Goal: Information Seeking & Learning: Learn about a topic

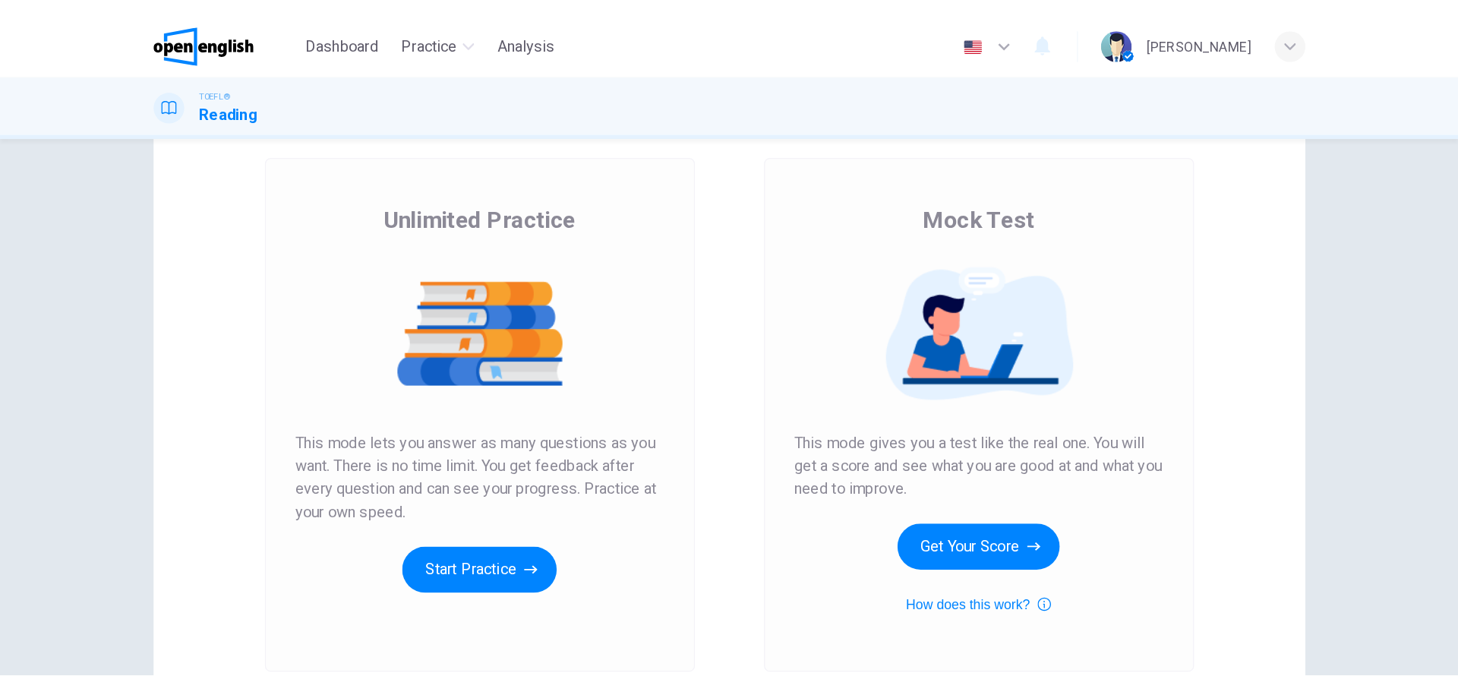
scroll to position [43, 0]
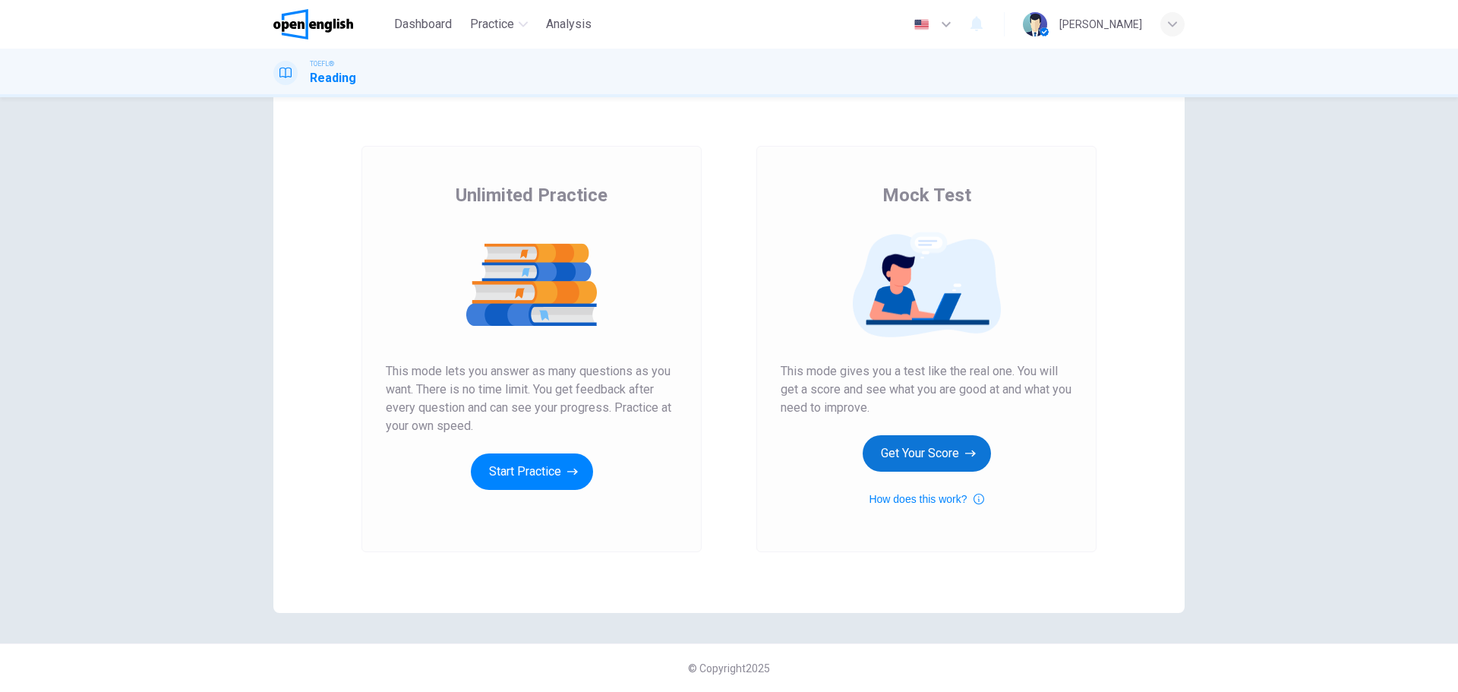
click at [921, 447] on button "Get Your Score" at bounding box center [927, 453] width 128 height 36
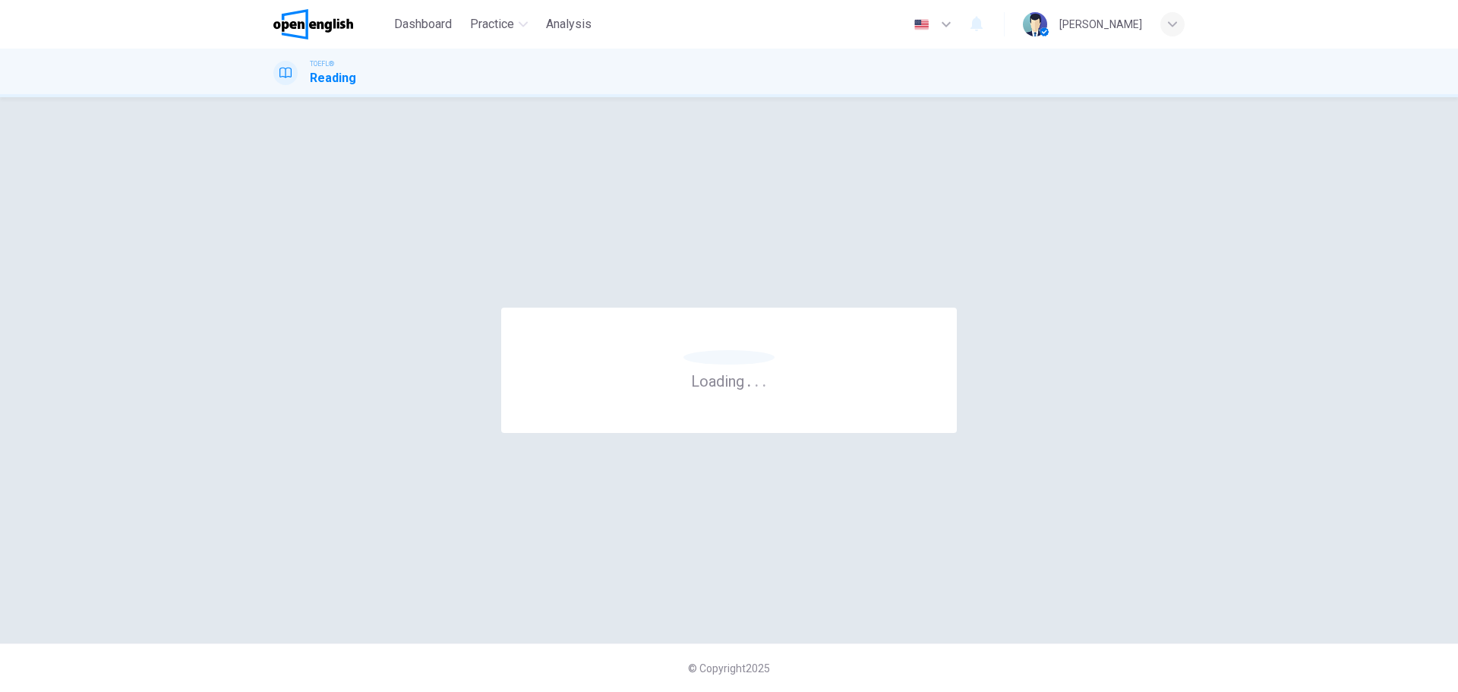
scroll to position [0, 0]
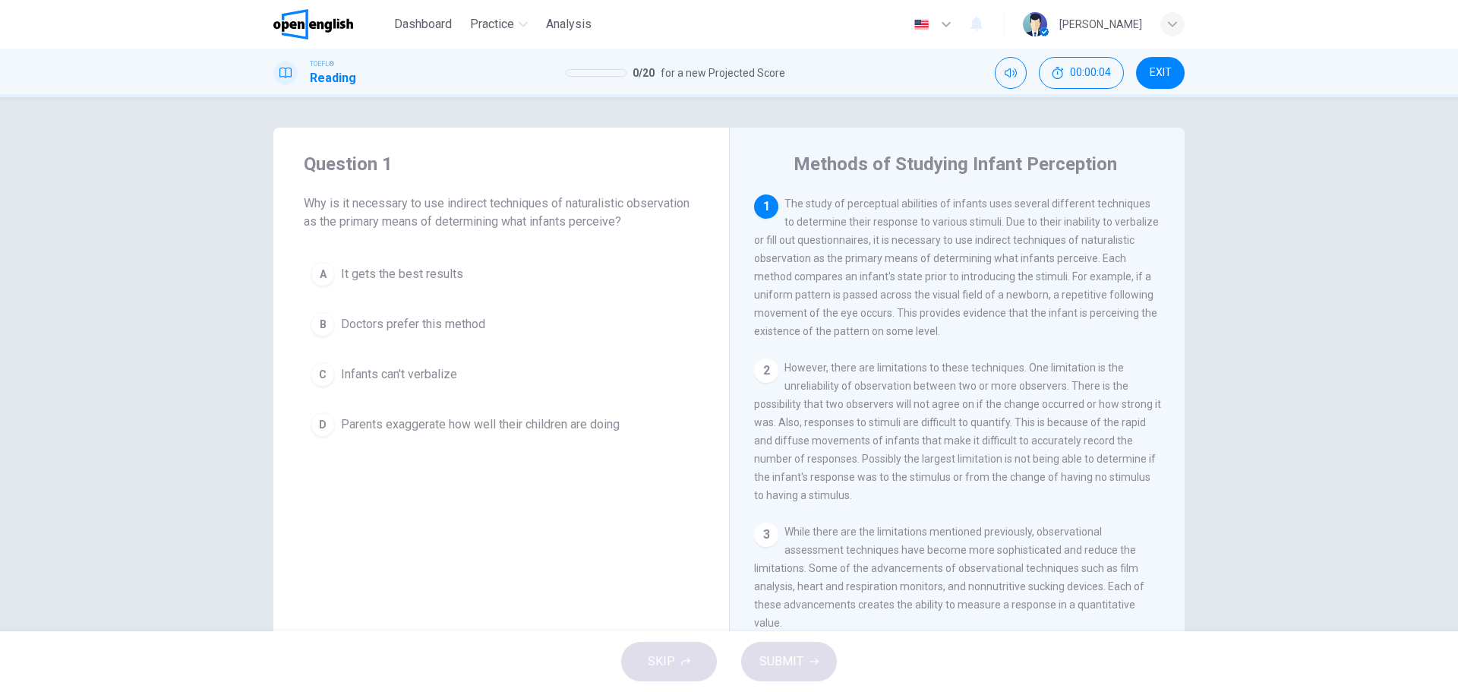
drag, startPoint x: 348, startPoint y: 5, endPoint x: 756, endPoint y: 314, distance: 512.3
click at [763, 318] on span "The study of perceptual abilities of infants uses several different techniques …" at bounding box center [956, 267] width 405 height 140
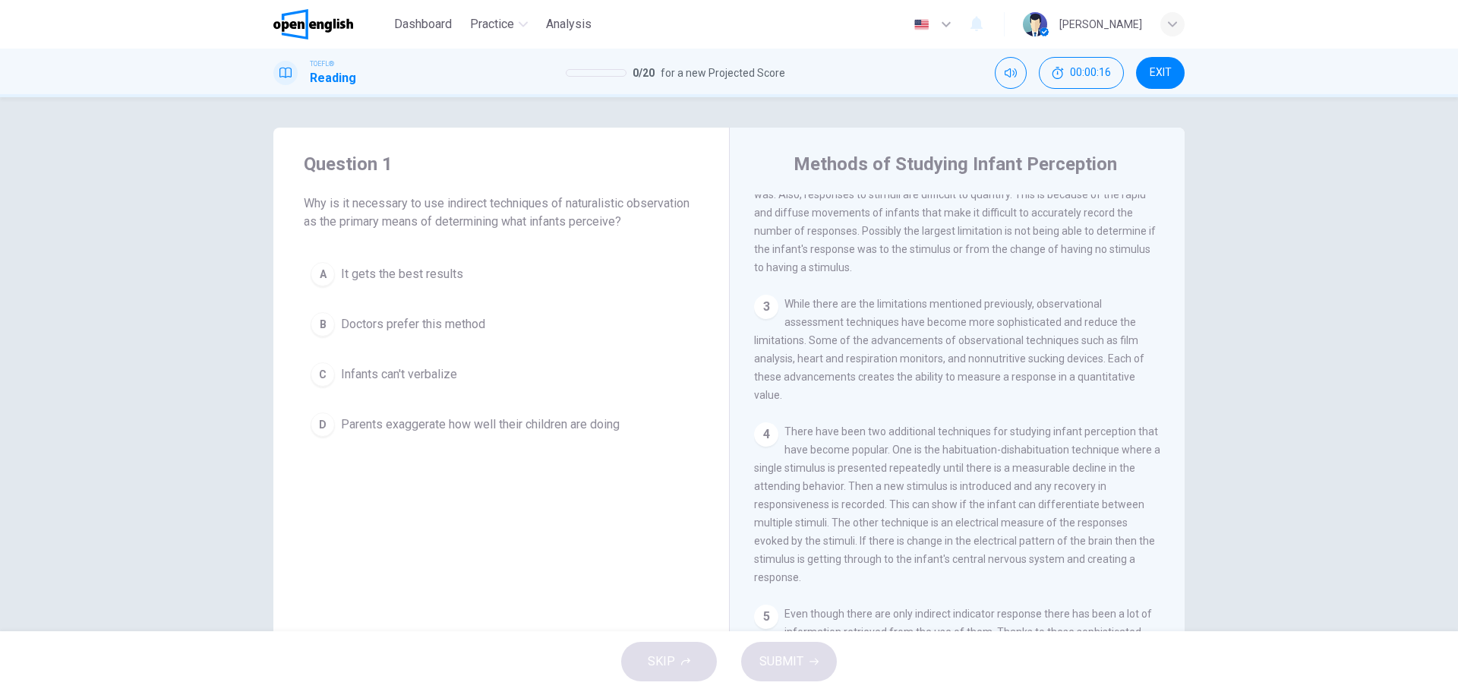
scroll to position [357, 0]
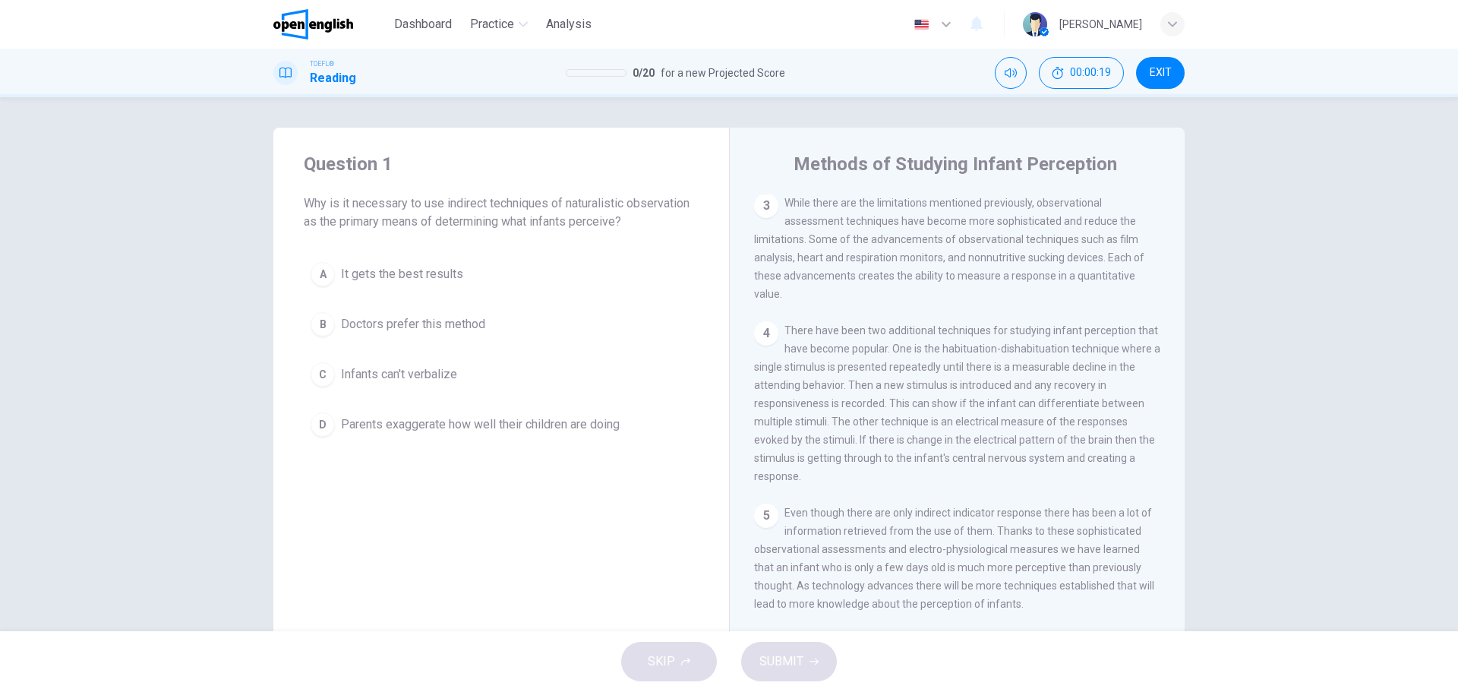
click at [408, 272] on span "It gets the best results" at bounding box center [402, 274] width 122 height 18
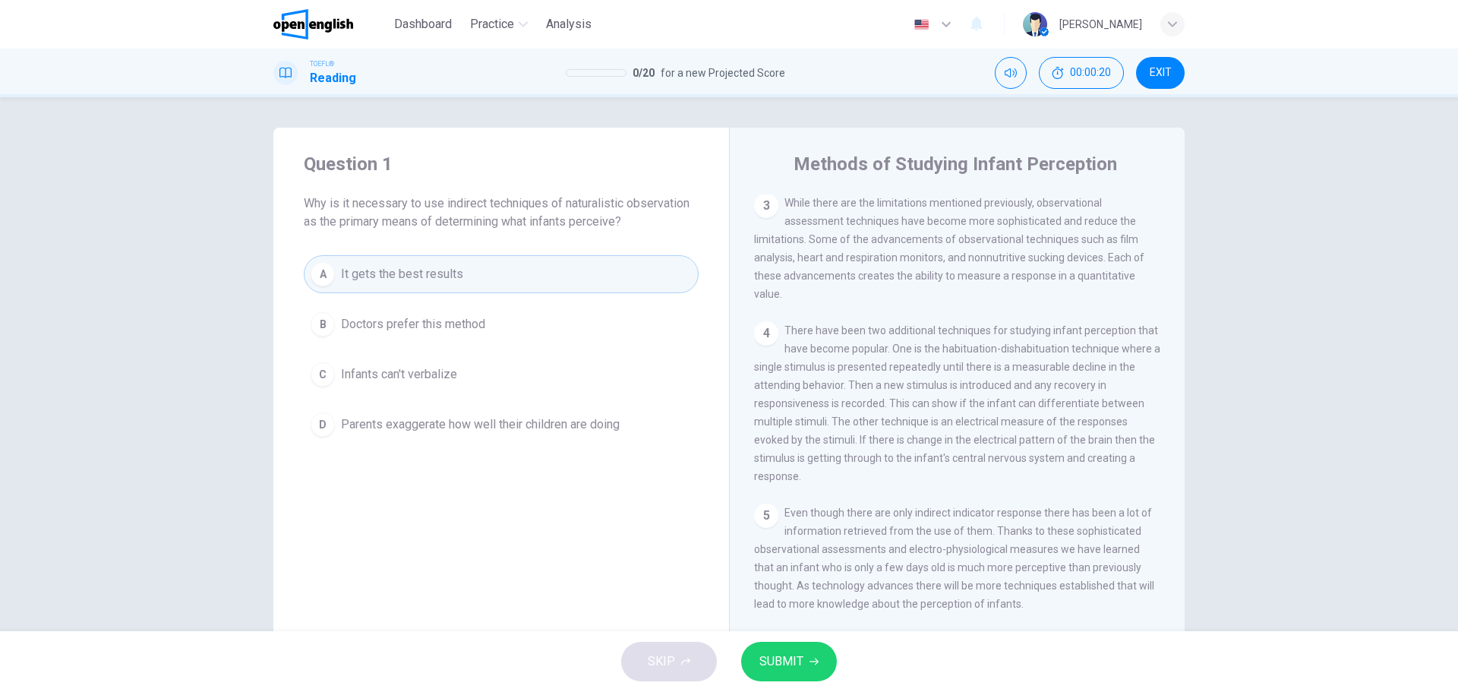
click at [434, 337] on button "B Doctors prefer this method" at bounding box center [501, 324] width 395 height 38
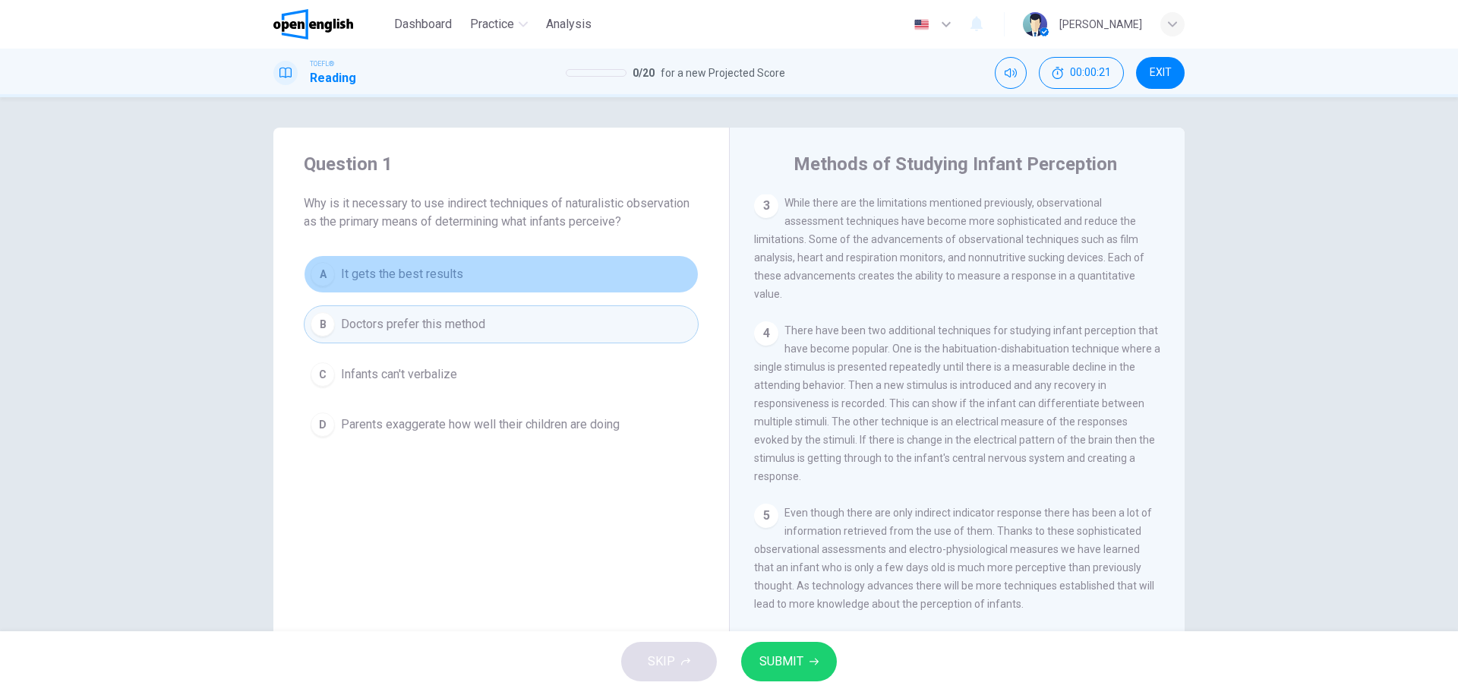
click at [476, 278] on button "A It gets the best results" at bounding box center [501, 274] width 395 height 38
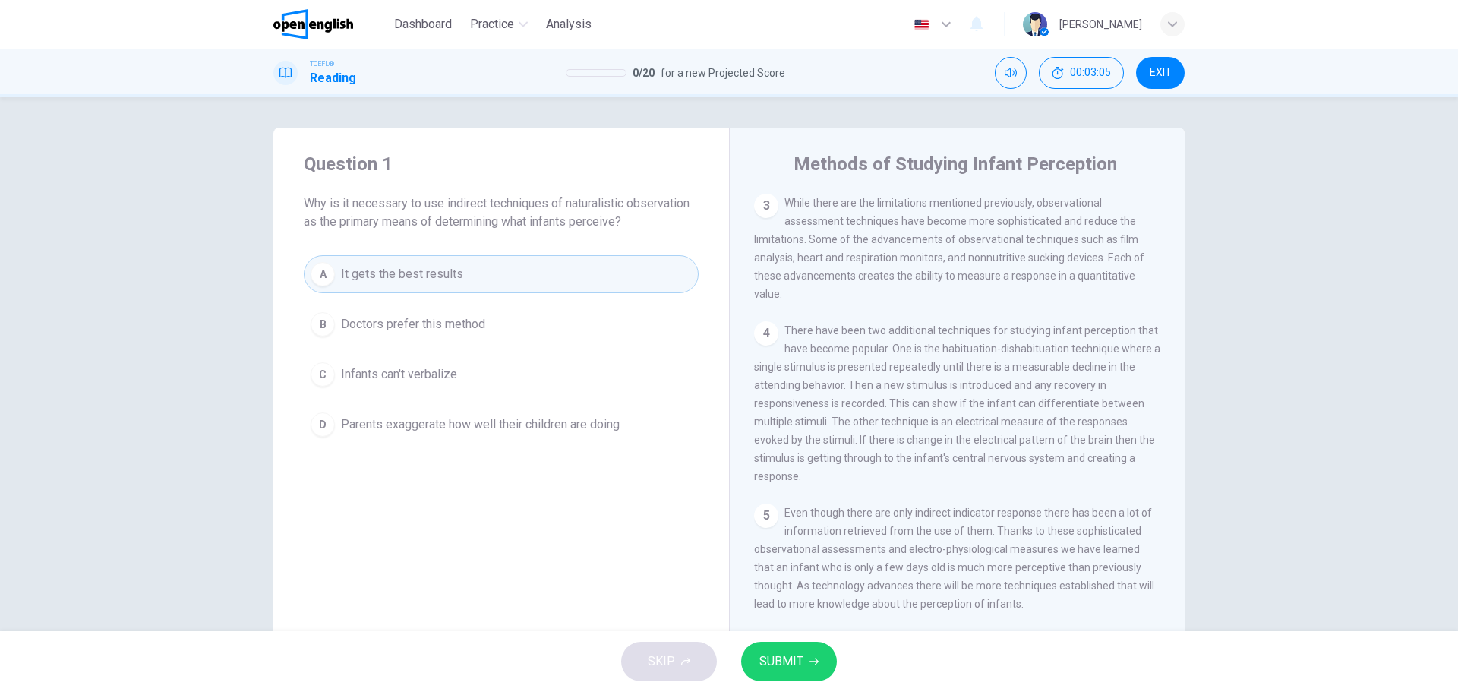
scroll to position [55, 0]
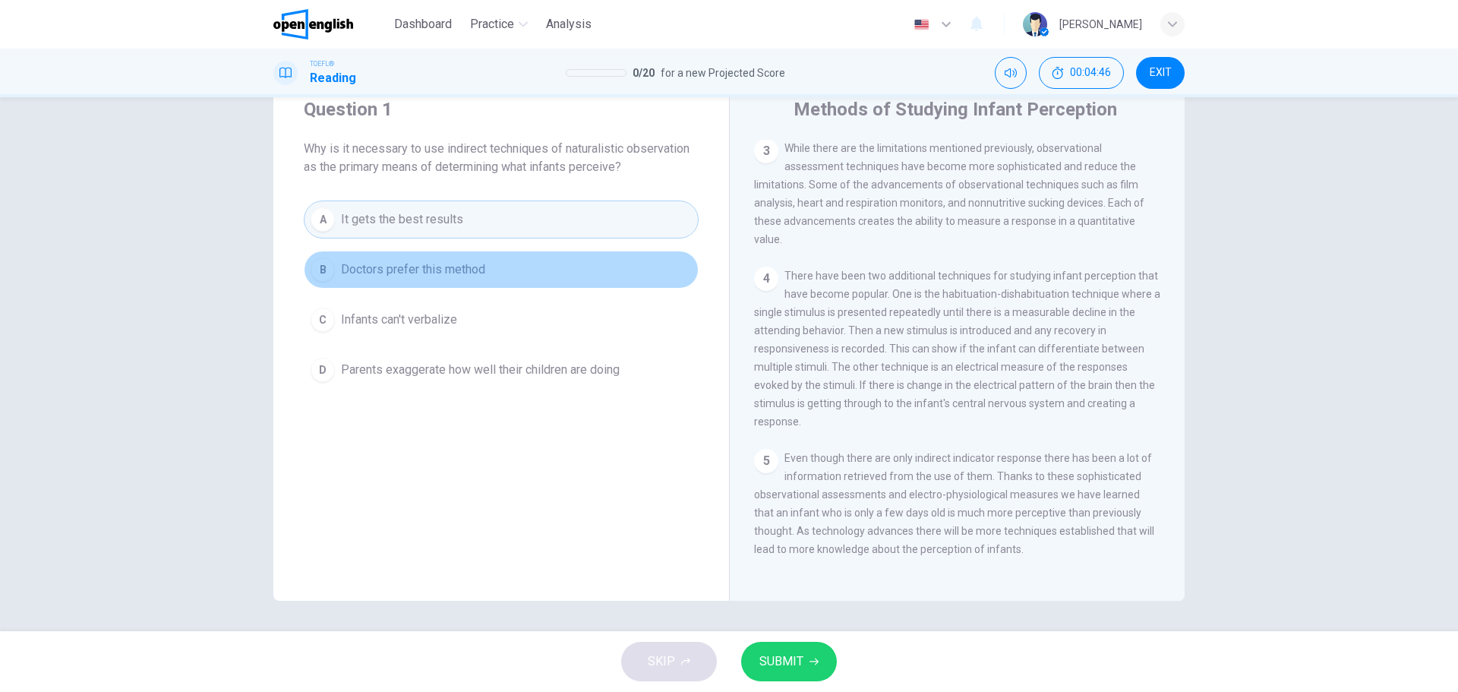
click at [396, 264] on span "Doctors prefer this method" at bounding box center [413, 270] width 144 height 18
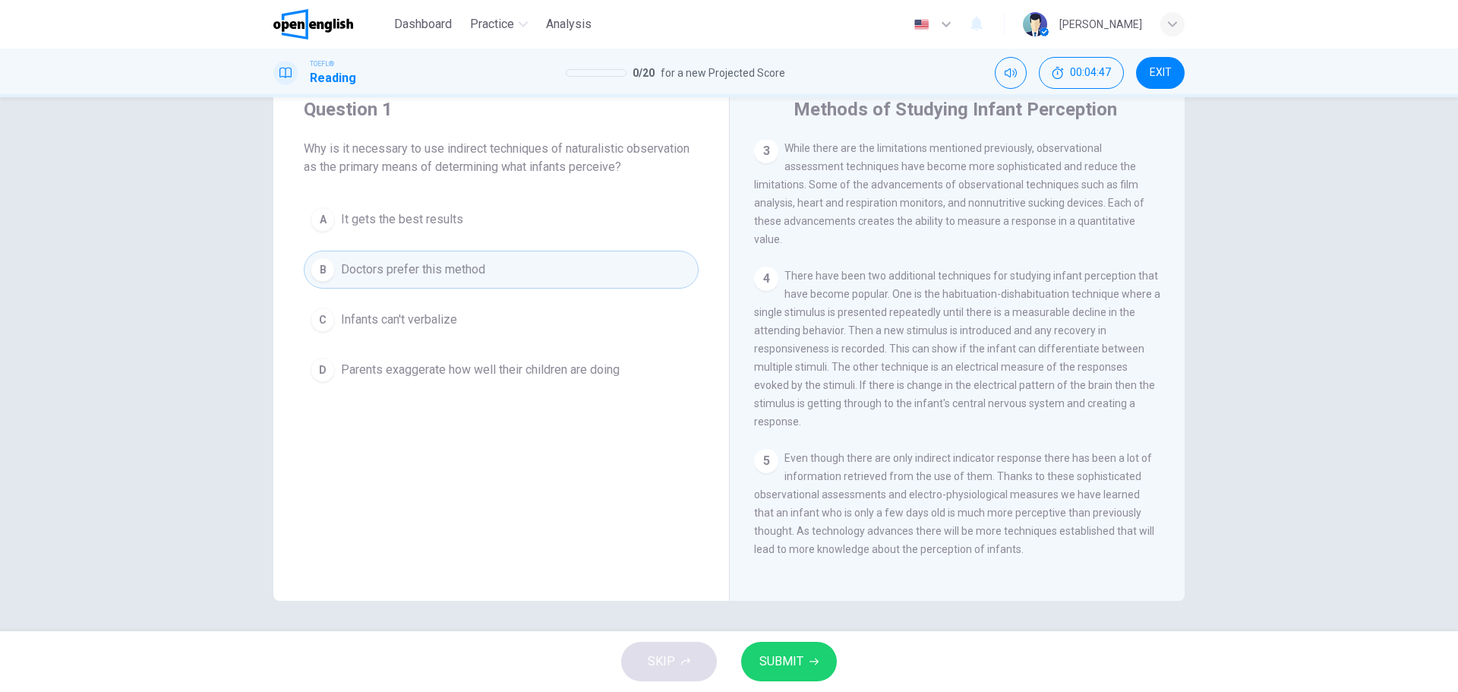
click at [427, 319] on span "Infants can't verbalize" at bounding box center [399, 320] width 116 height 18
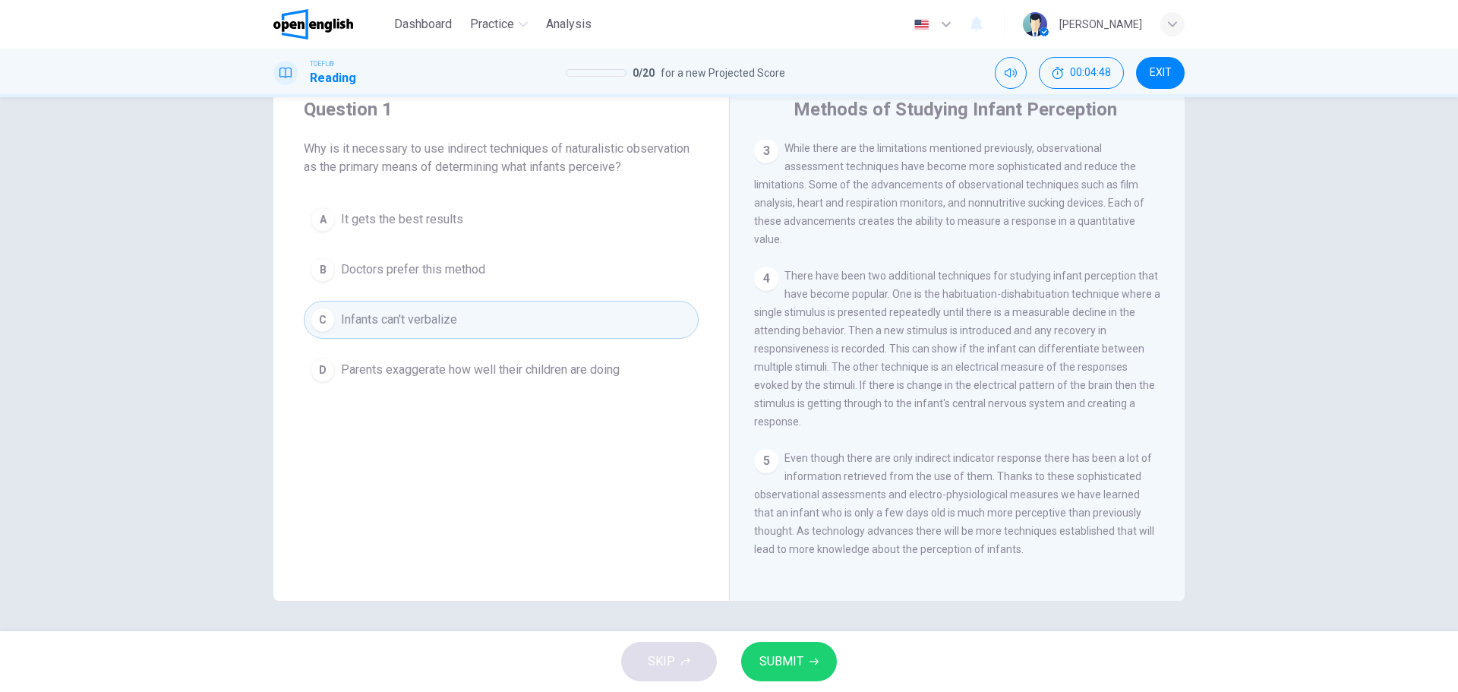
drag, startPoint x: 441, startPoint y: 369, endPoint x: 428, endPoint y: 380, distance: 17.3
click at [442, 369] on span "Parents exaggerate how well their children are doing" at bounding box center [480, 370] width 279 height 18
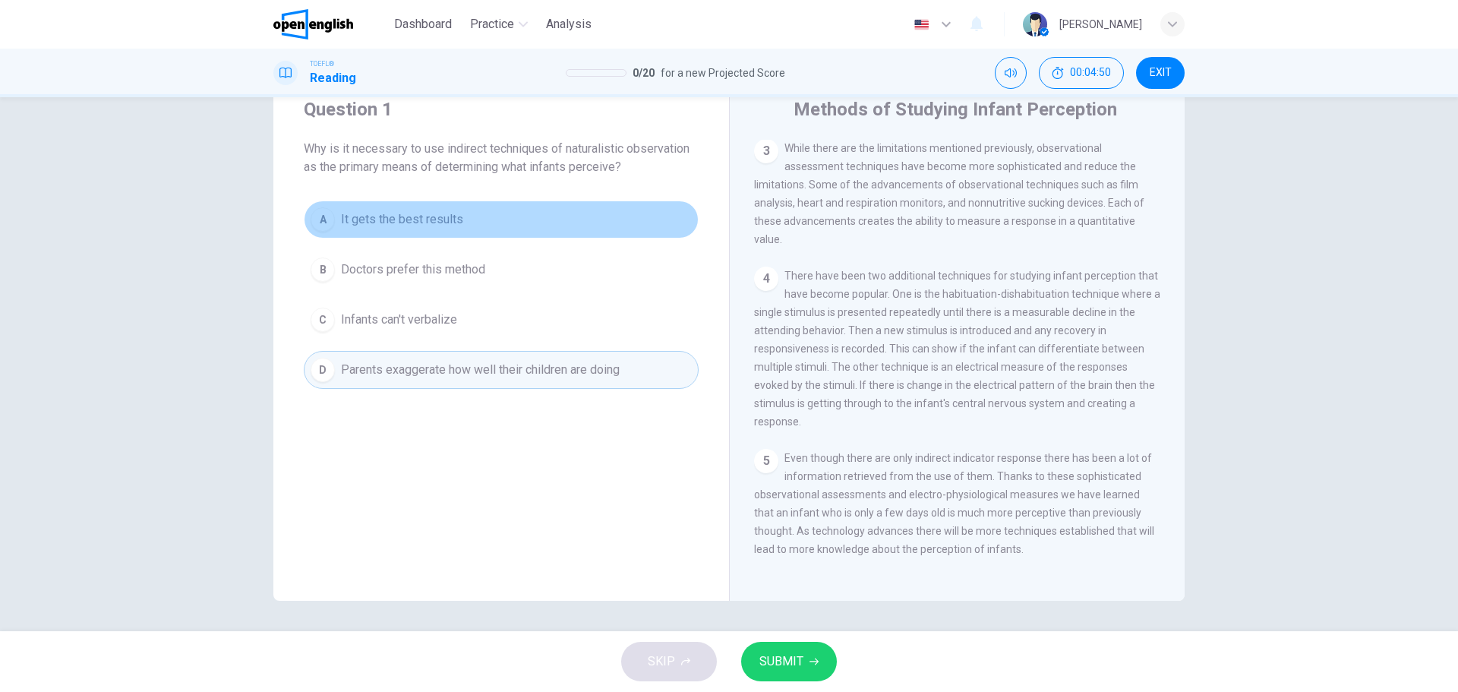
drag, startPoint x: 415, startPoint y: 221, endPoint x: 456, endPoint y: 235, distance: 42.8
click at [417, 221] on span "It gets the best results" at bounding box center [402, 219] width 122 height 18
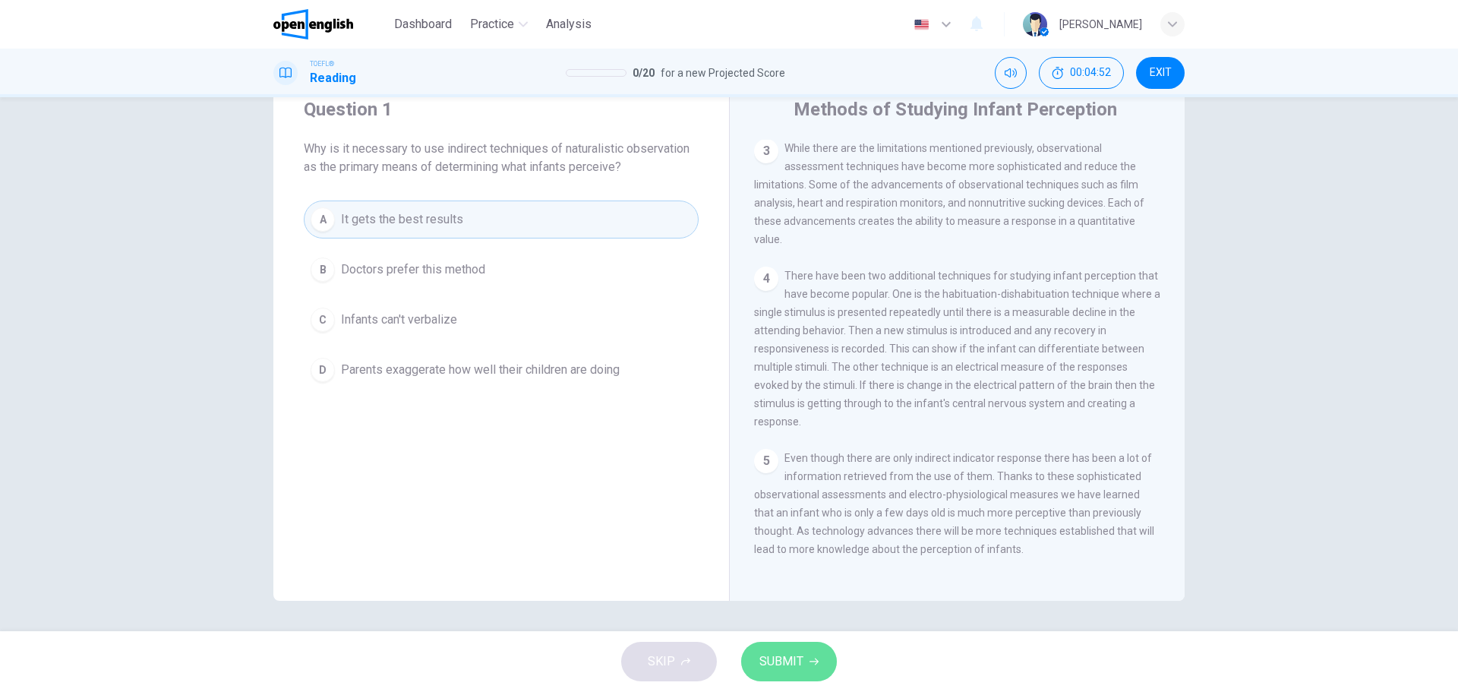
click at [794, 527] on span "SUBMIT" at bounding box center [782, 661] width 44 height 21
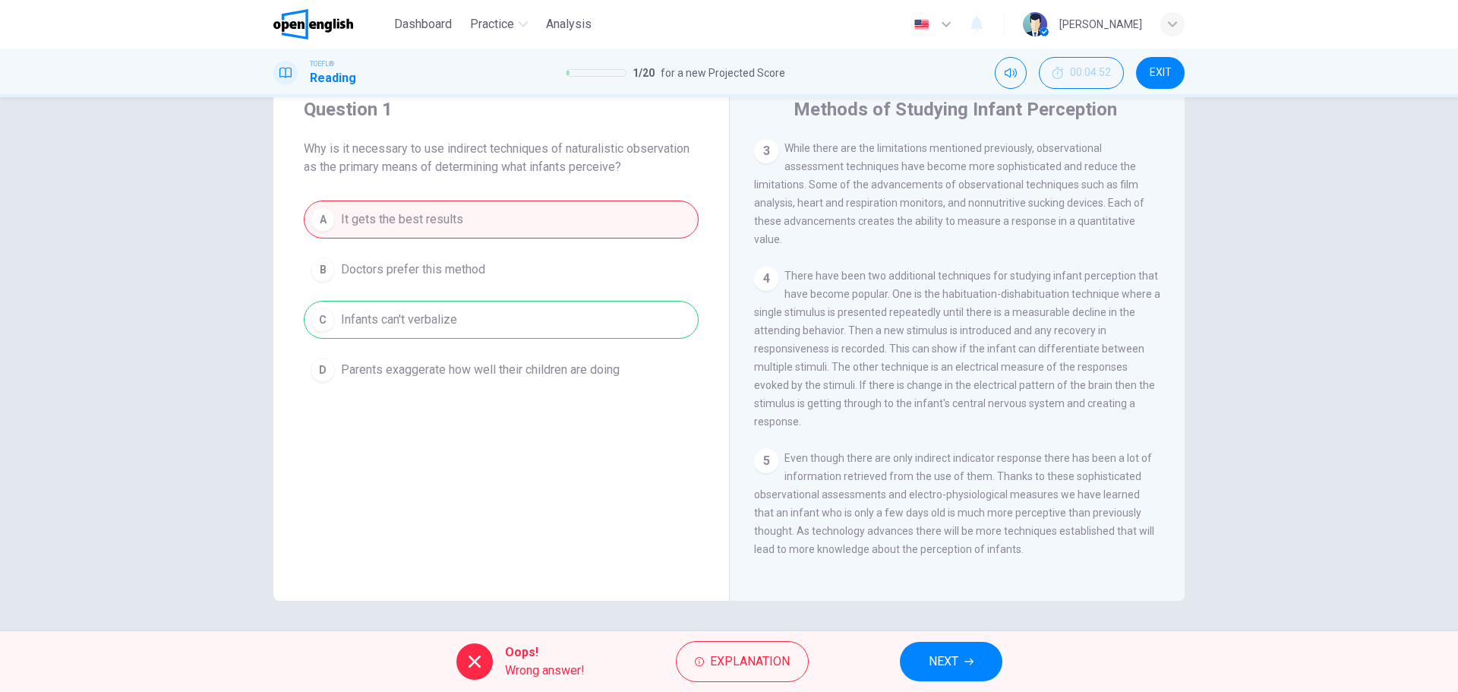
click at [941, 527] on span "NEXT" at bounding box center [944, 661] width 30 height 21
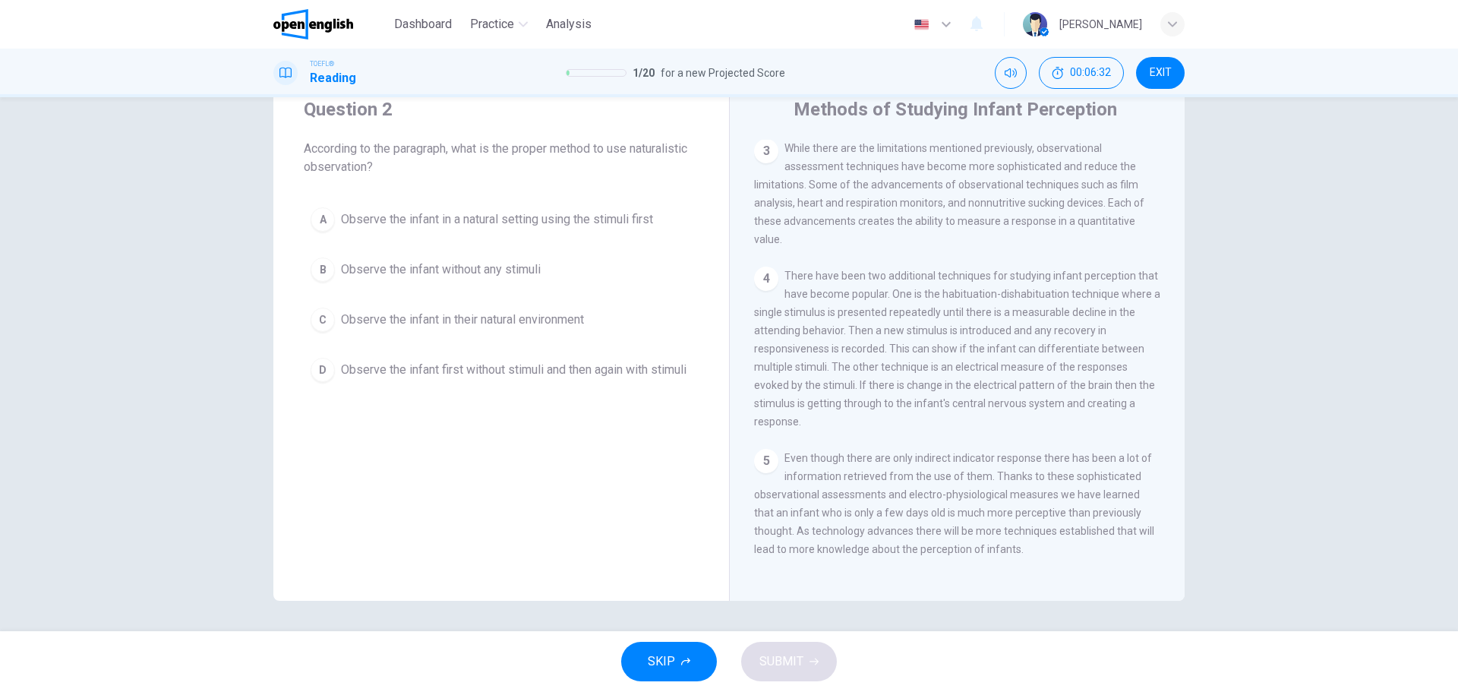
scroll to position [0, 0]
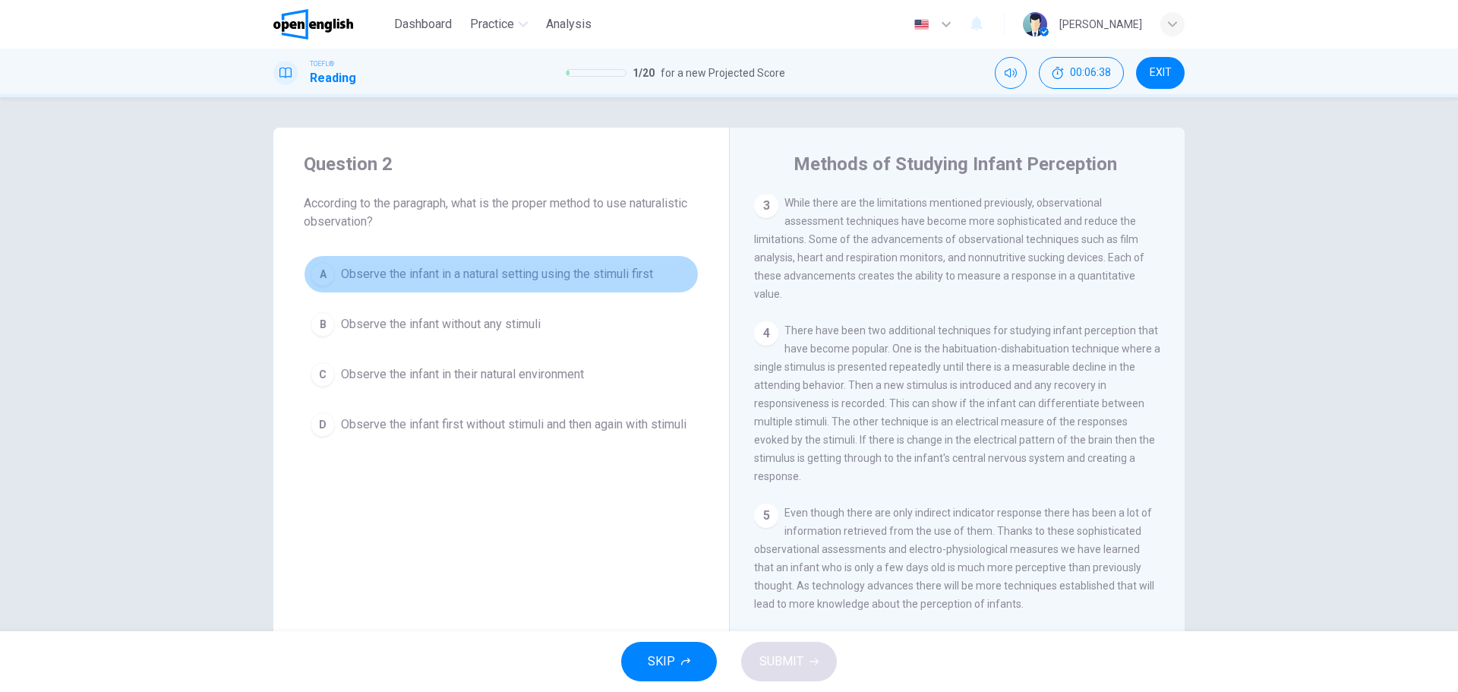
click at [431, 276] on span "Observe the infant in a natural setting using the stimuli first" at bounding box center [497, 274] width 312 height 18
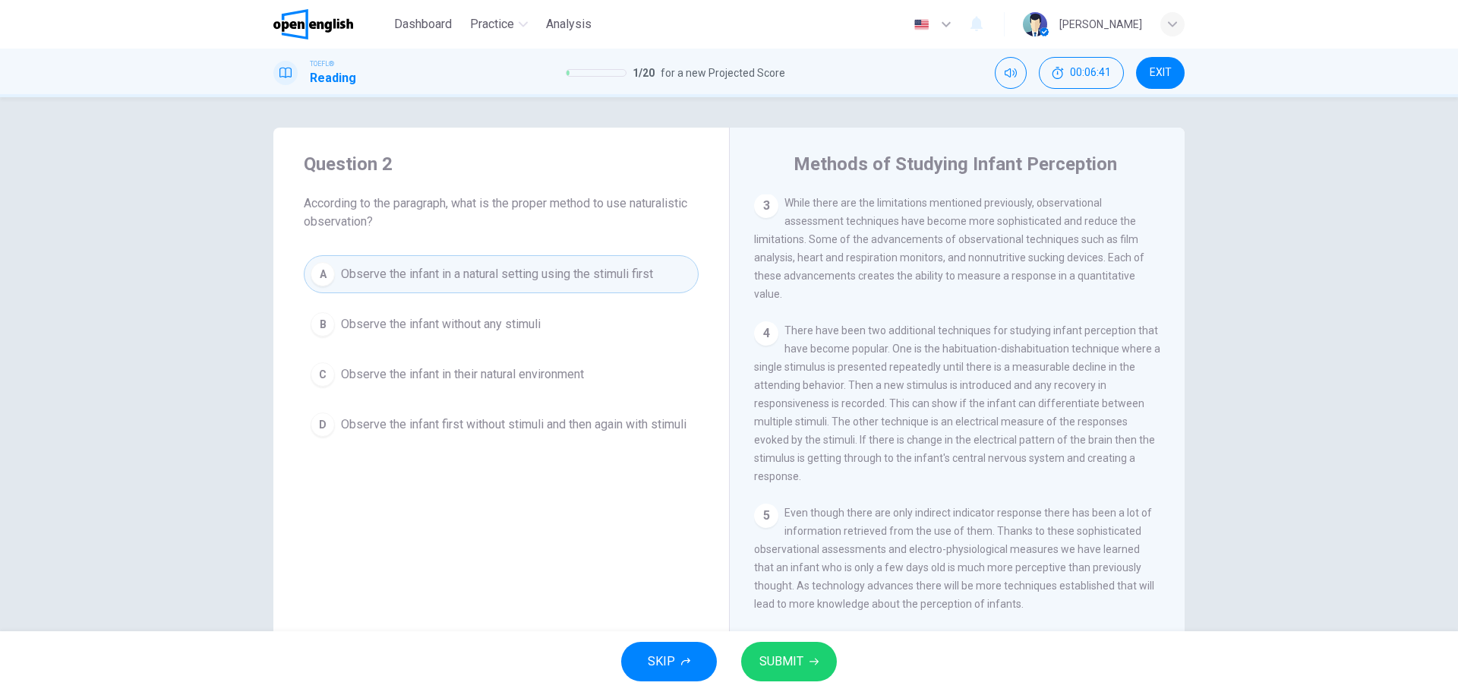
click at [431, 325] on span "Observe the infant without any stimuli" at bounding box center [441, 324] width 200 height 18
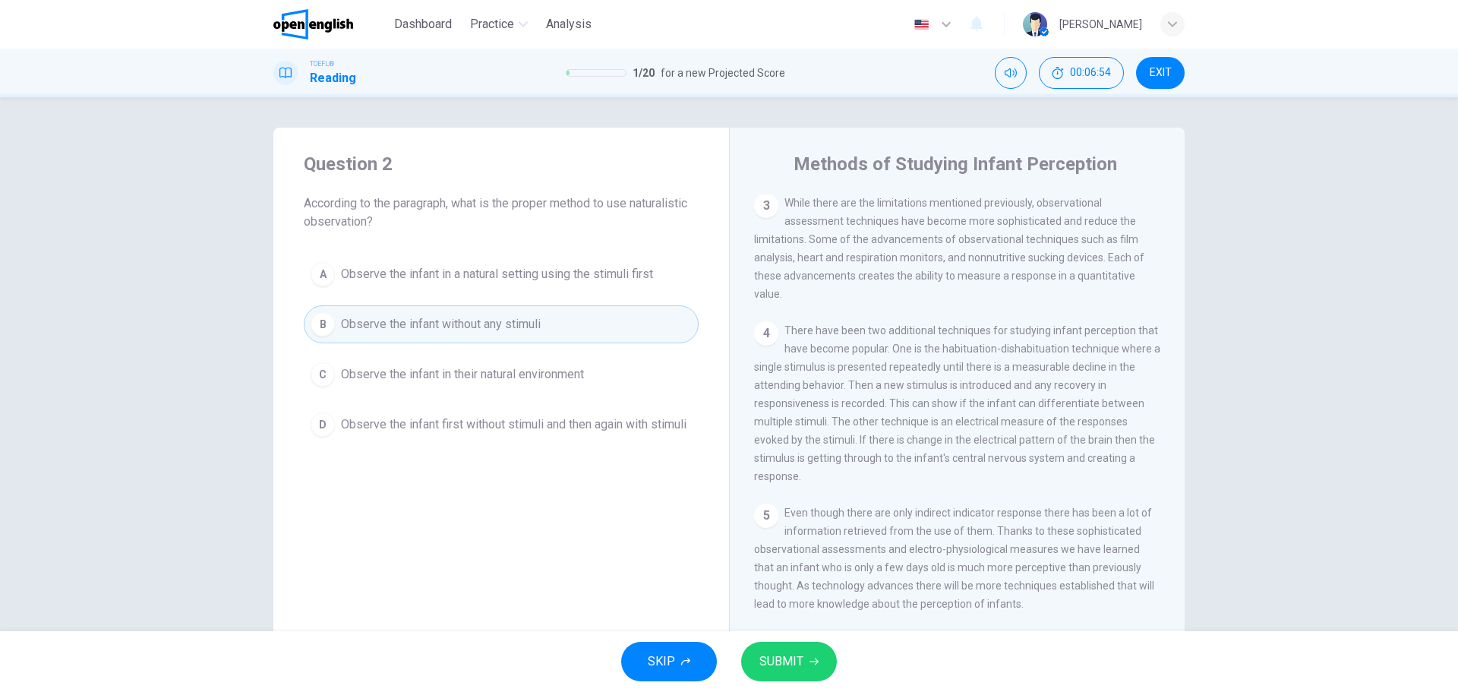
click at [520, 361] on button "C Observe the infant in their natural environment" at bounding box center [501, 374] width 395 height 38
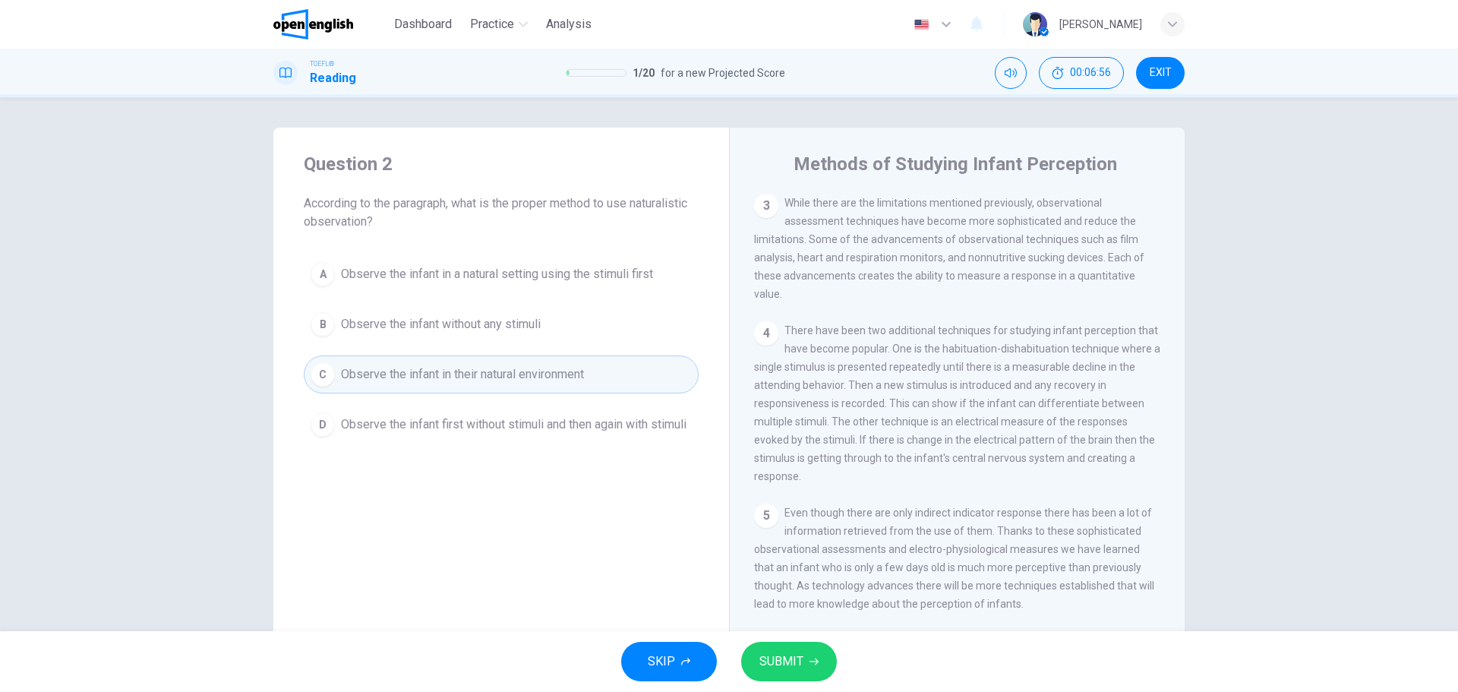
drag, startPoint x: 414, startPoint y: 422, endPoint x: 464, endPoint y: 448, distance: 56.4
click at [414, 423] on span "Observe the infant first without stimuli and then again with stimuli" at bounding box center [514, 424] width 346 height 18
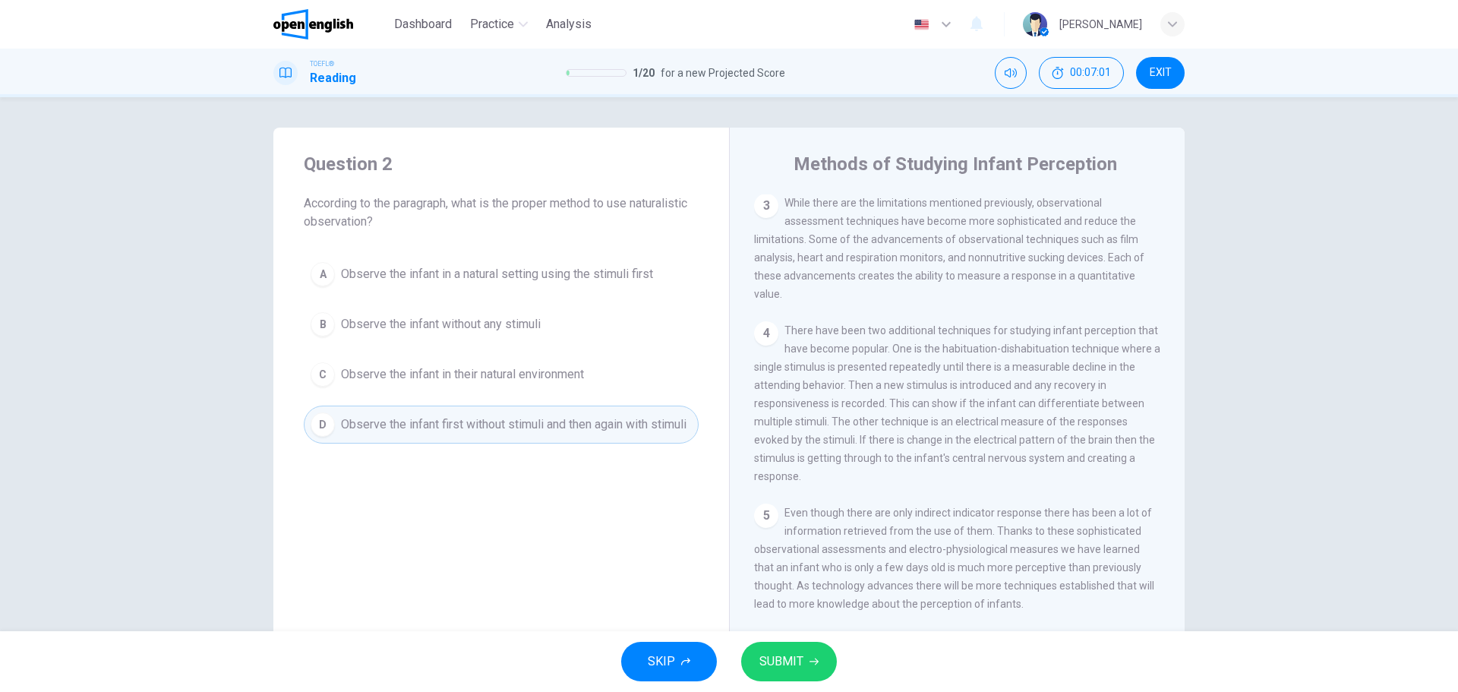
click at [768, 527] on span "SUBMIT" at bounding box center [782, 661] width 44 height 21
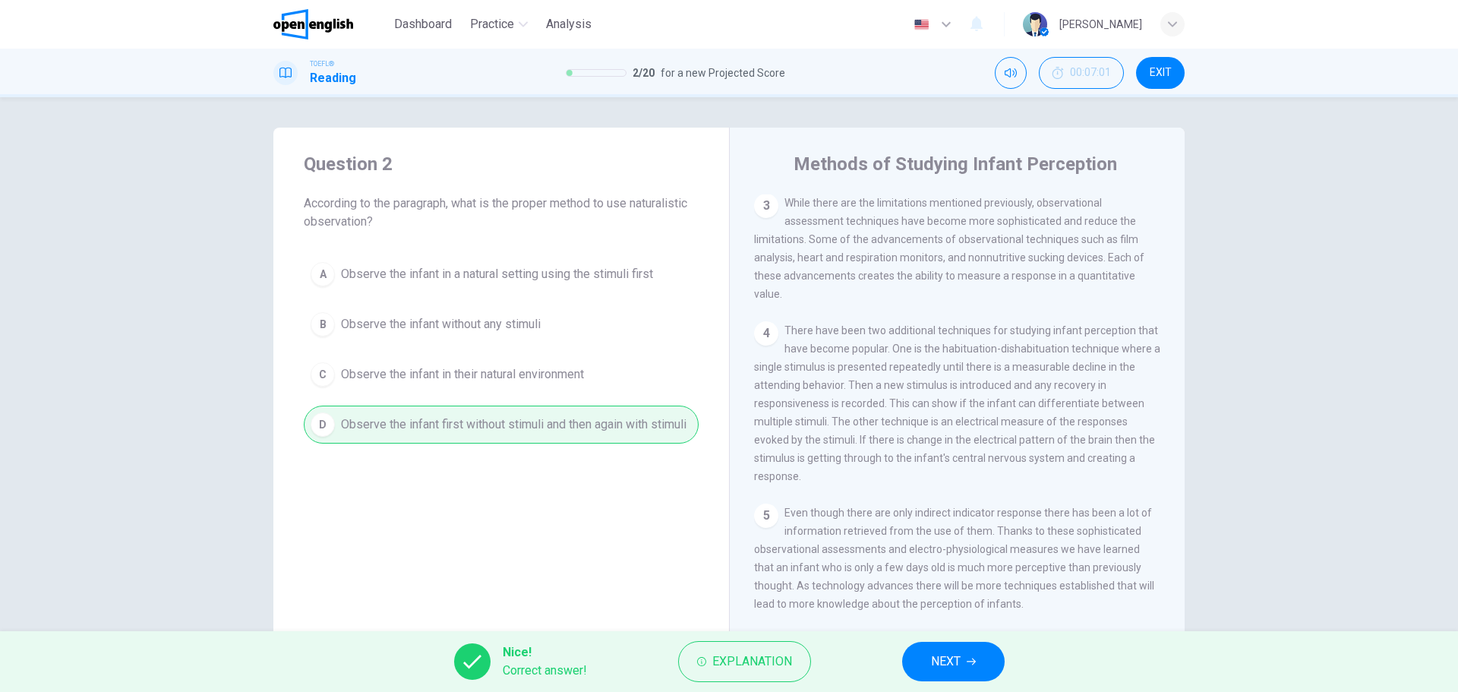
click at [944, 527] on span "NEXT" at bounding box center [946, 661] width 30 height 21
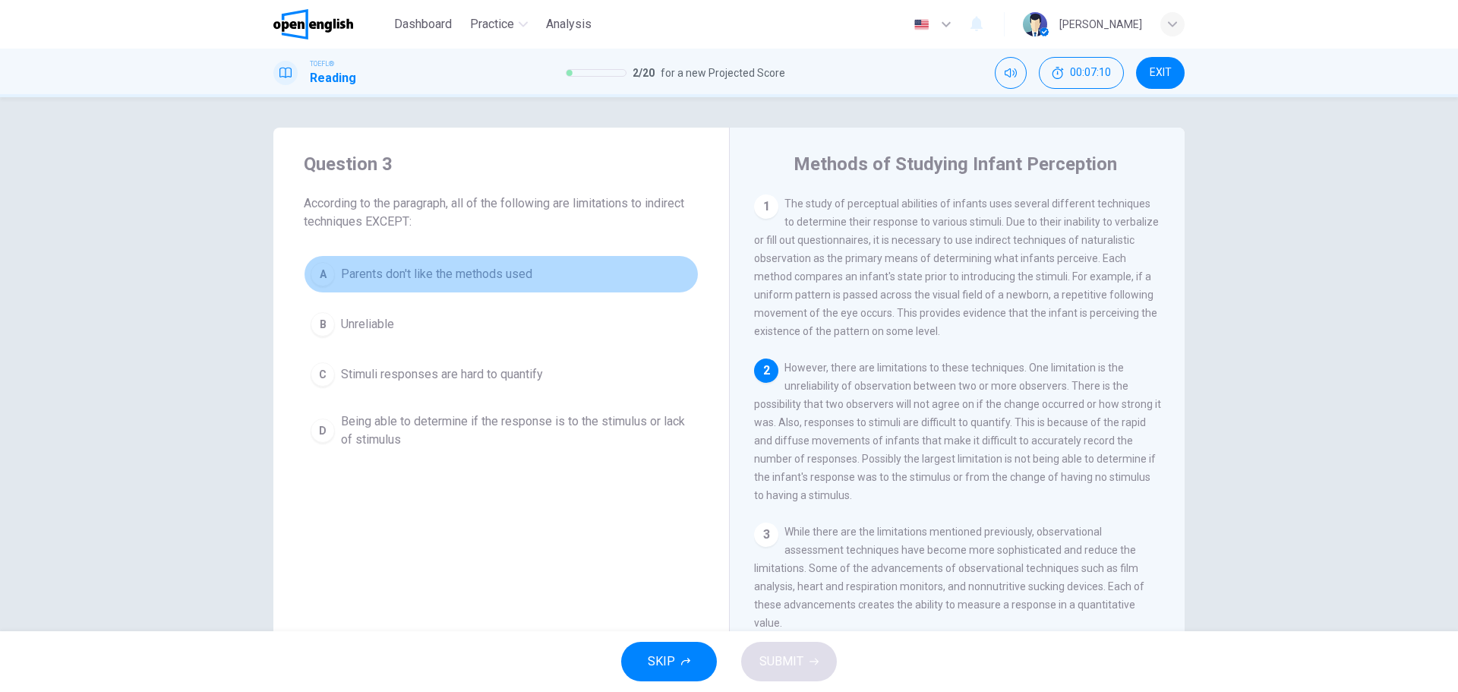
click at [439, 268] on span "Parents don't like the methods used" at bounding box center [436, 274] width 191 height 18
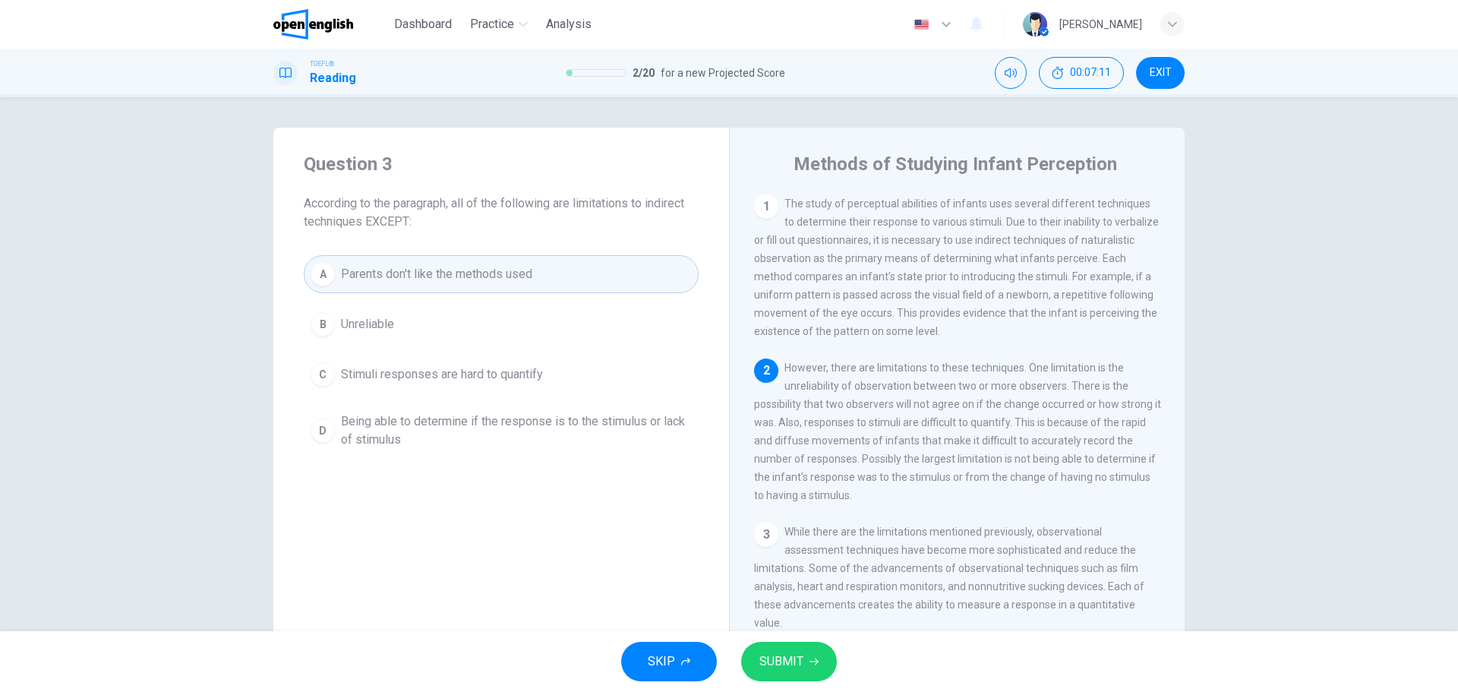
click at [423, 322] on button "B Unreliable" at bounding box center [501, 324] width 395 height 38
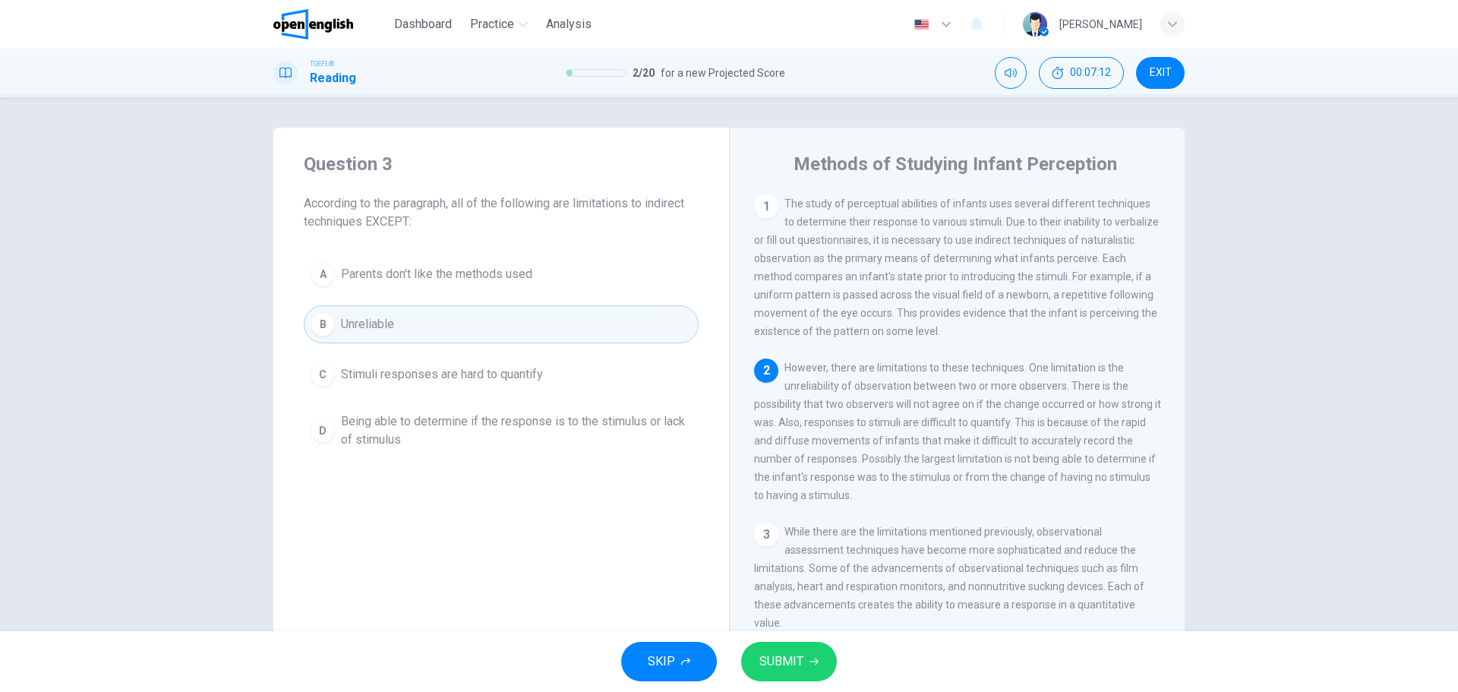
click at [452, 379] on span "Stimuli responses are hard to quantify" at bounding box center [442, 374] width 202 height 18
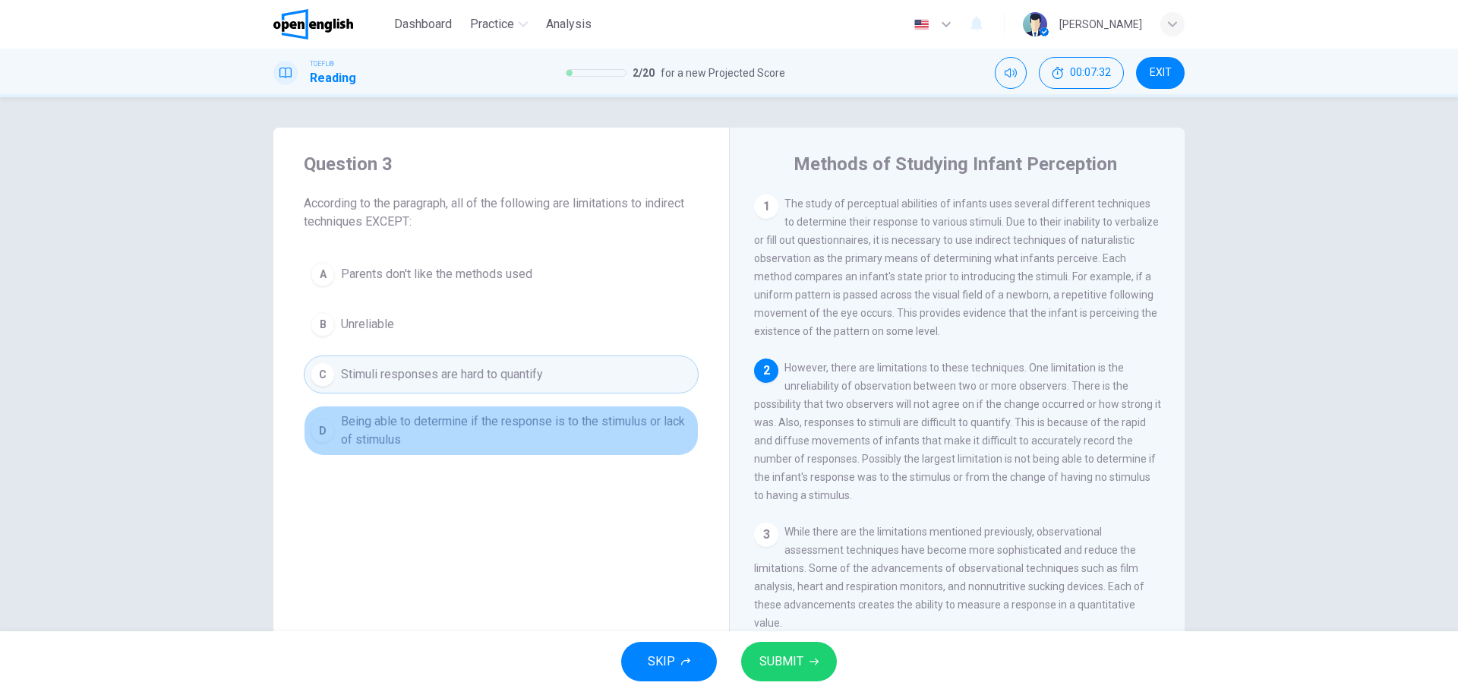
click at [441, 423] on span "Being able to determine if the response is to the stimulus or lack of stimulus" at bounding box center [516, 430] width 351 height 36
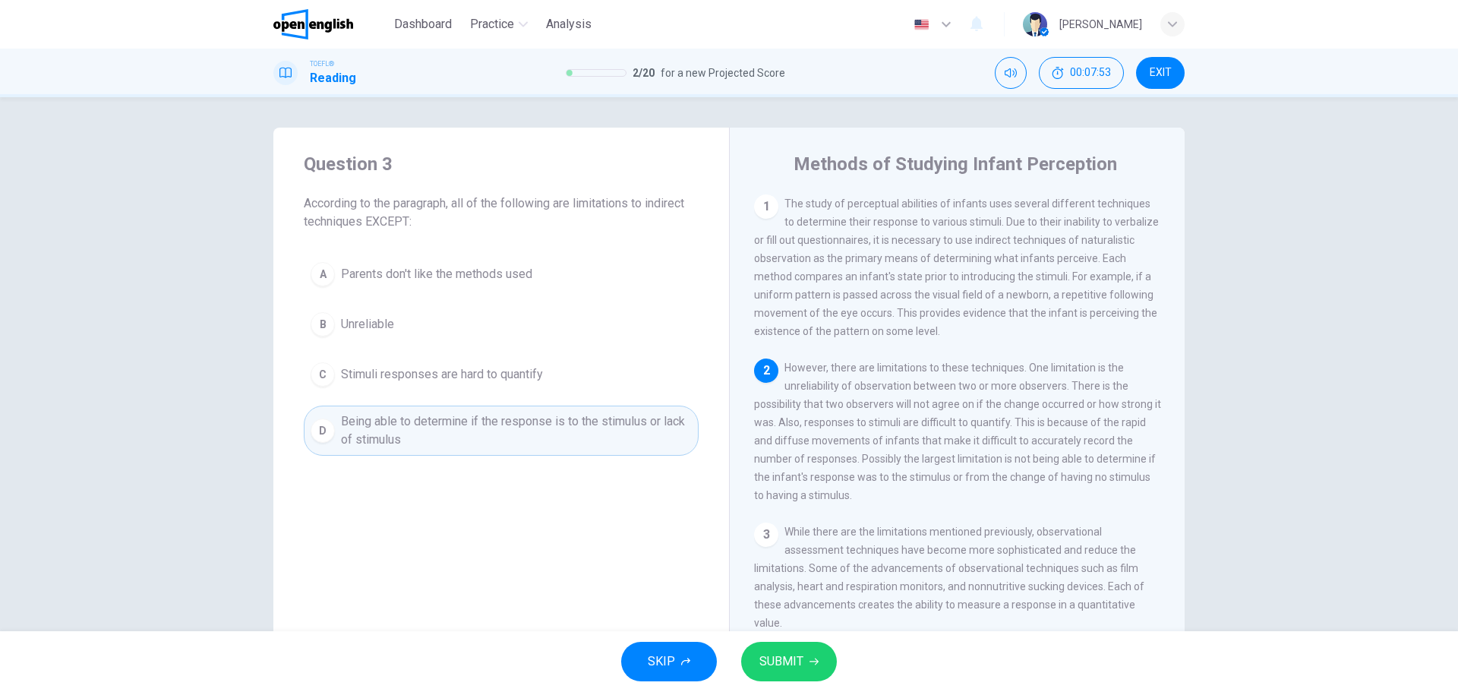
click at [467, 265] on span "Parents don't like the methods used" at bounding box center [436, 274] width 191 height 18
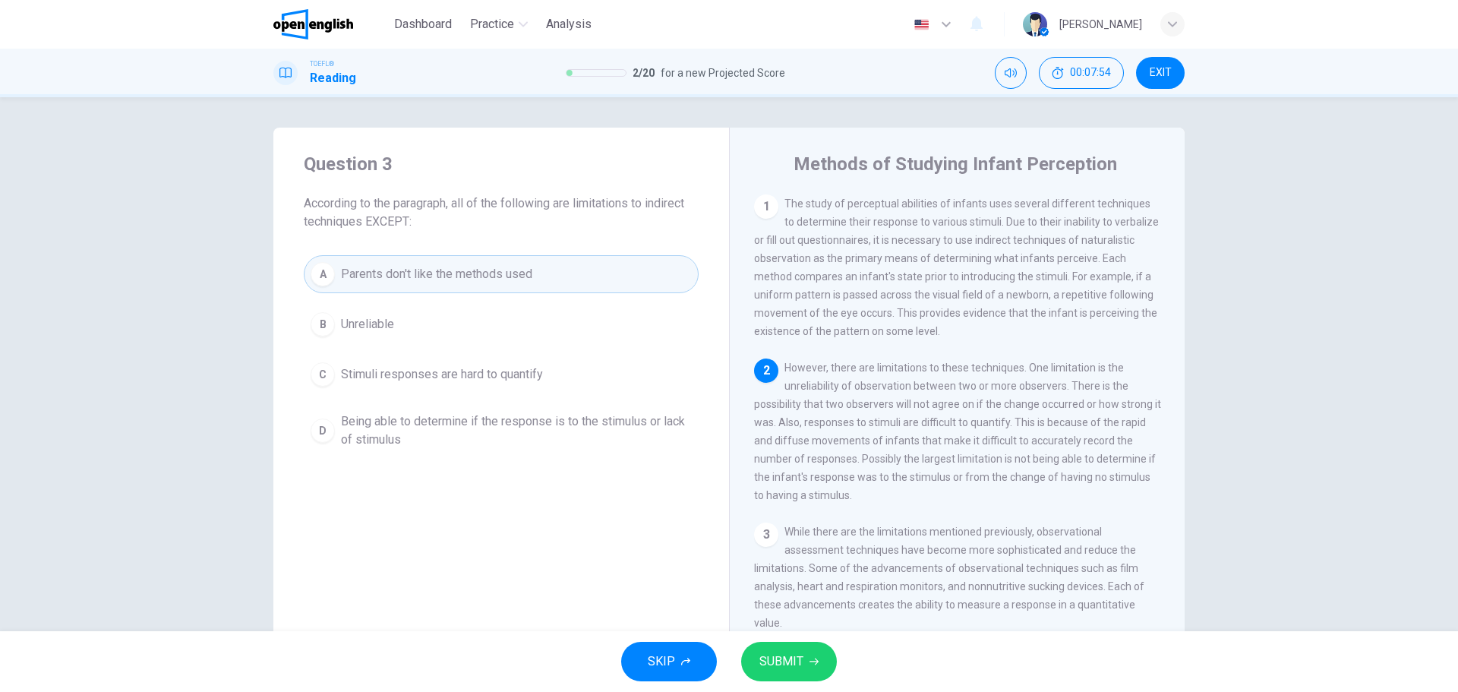
click at [455, 379] on span "Stimuli responses are hard to quantify" at bounding box center [442, 374] width 202 height 18
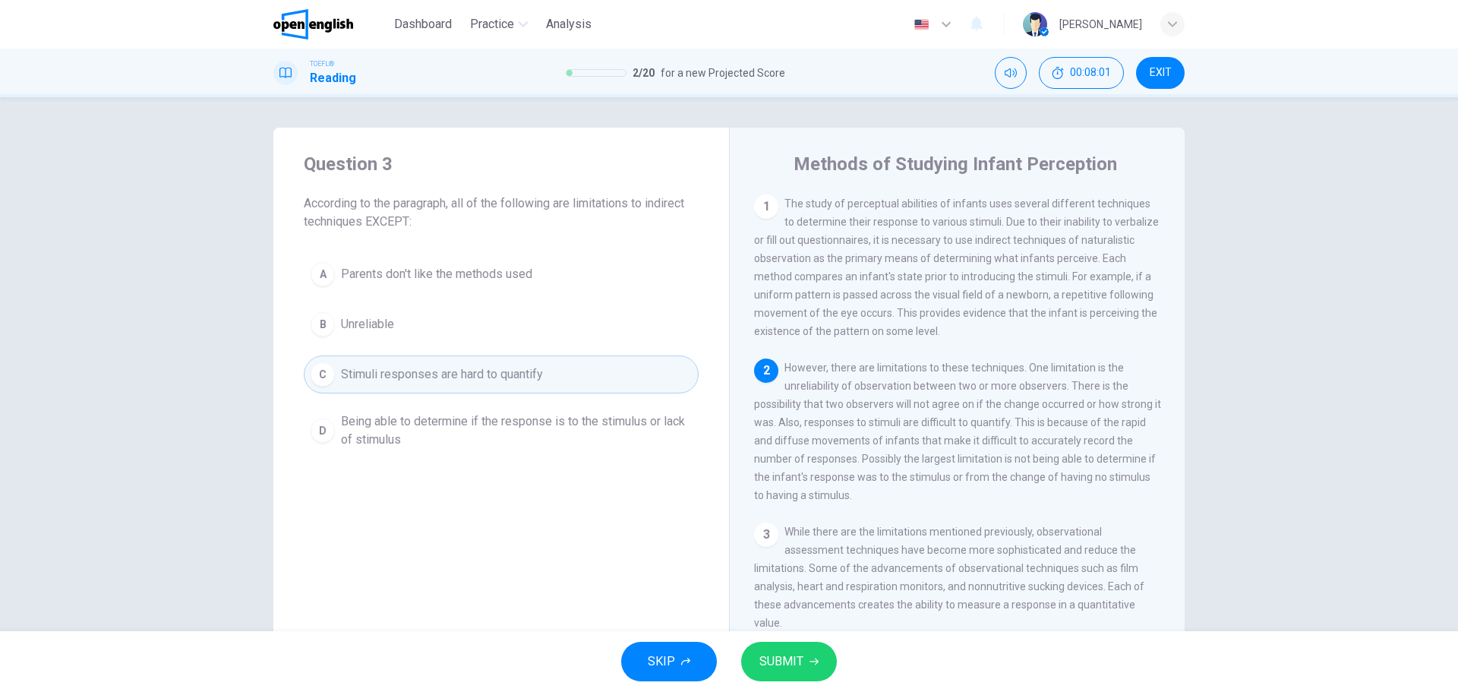
drag, startPoint x: 412, startPoint y: 273, endPoint x: 423, endPoint y: 263, distance: 15.6
click at [414, 270] on span "Parents don't like the methods used" at bounding box center [436, 274] width 191 height 18
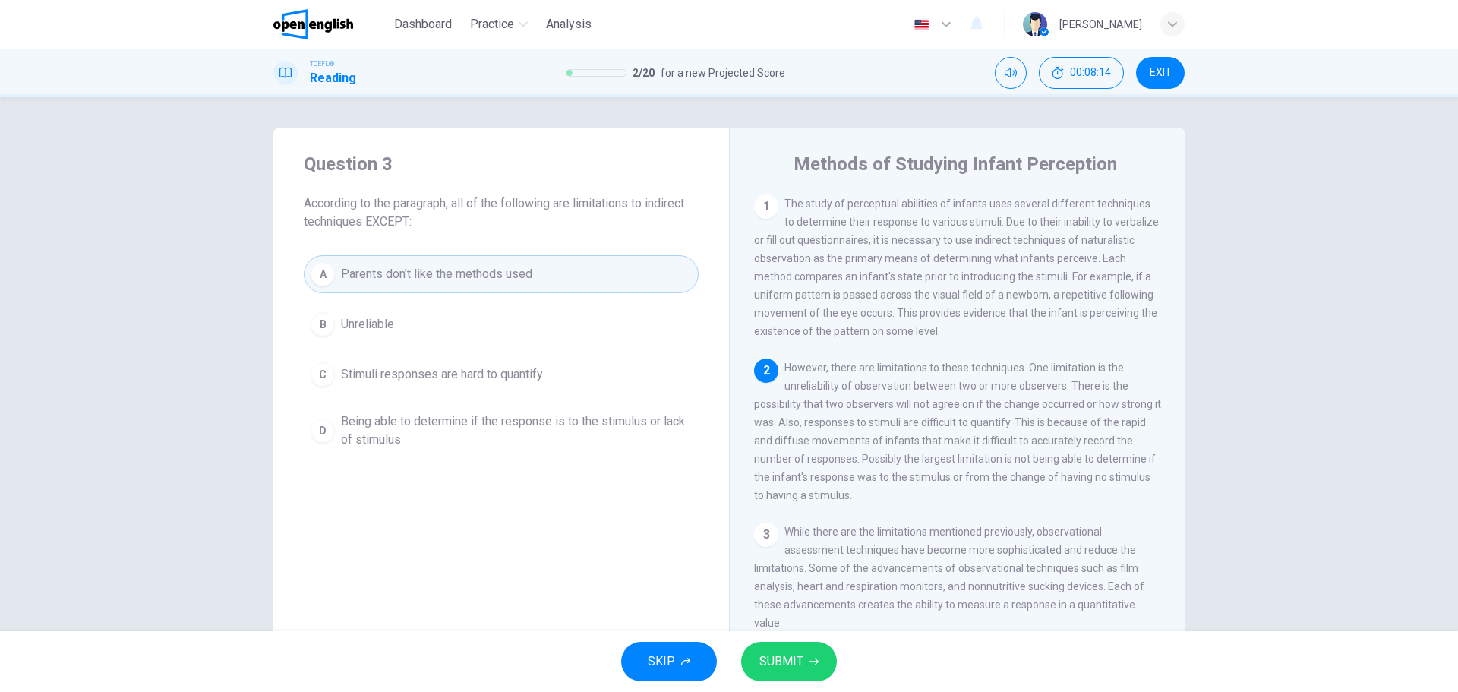
click at [766, 373] on div "2" at bounding box center [766, 371] width 24 height 24
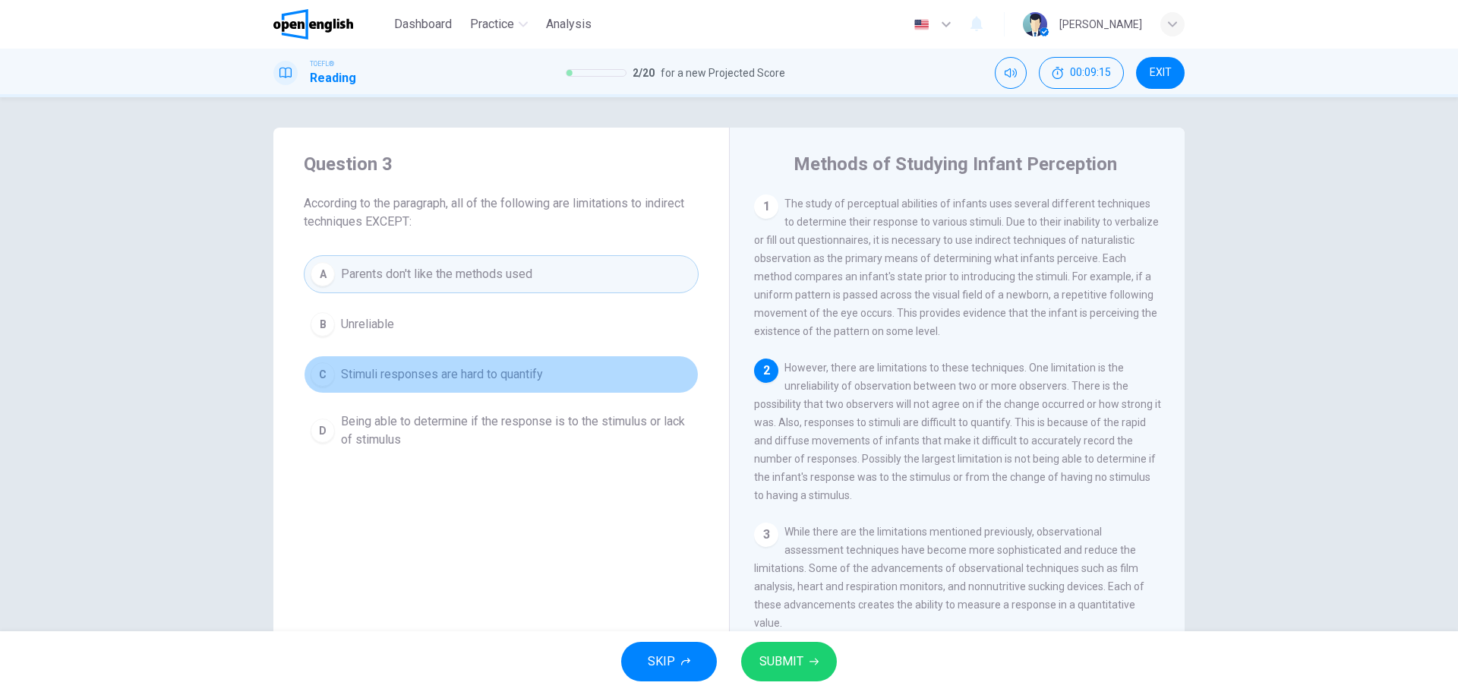
drag, startPoint x: 495, startPoint y: 384, endPoint x: 521, endPoint y: 395, distance: 27.9
click at [495, 382] on button "C Stimuli responses are hard to quantify" at bounding box center [501, 374] width 395 height 38
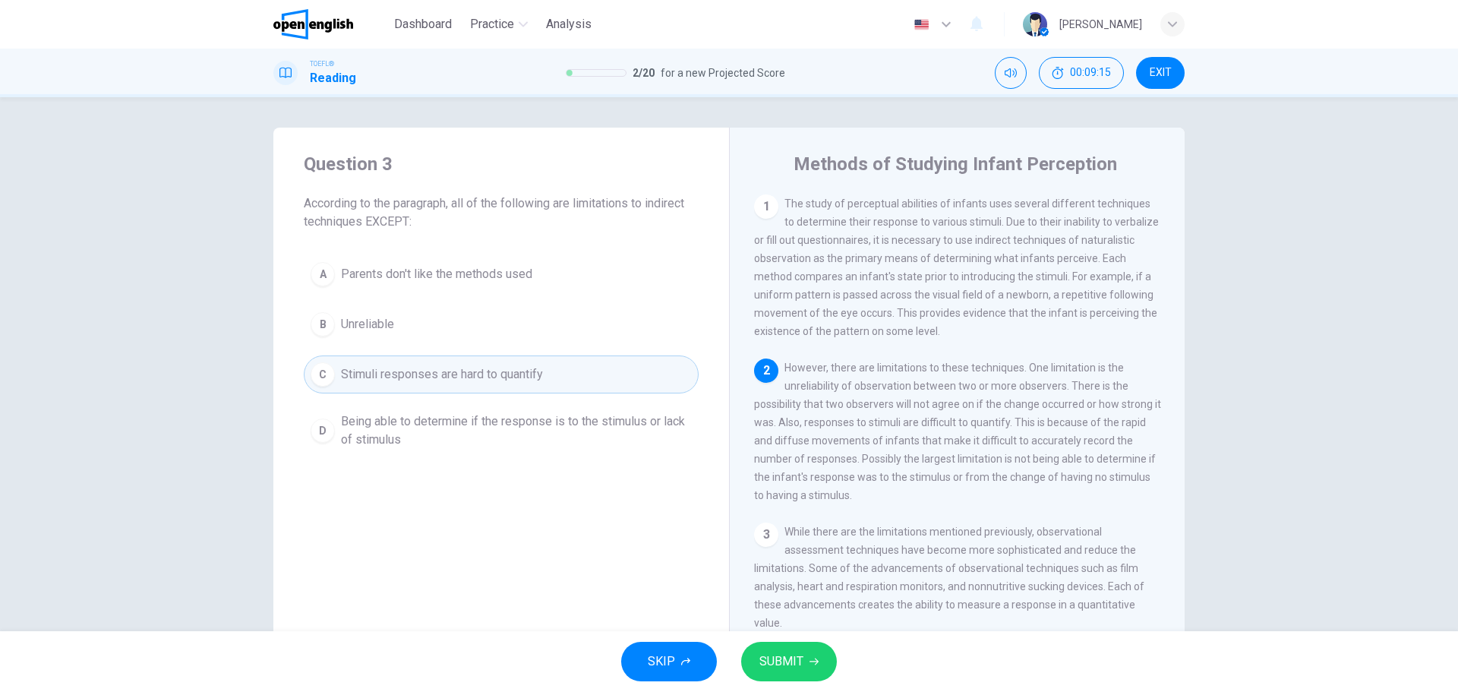
click at [780, 527] on button "SUBMIT" at bounding box center [789, 661] width 96 height 39
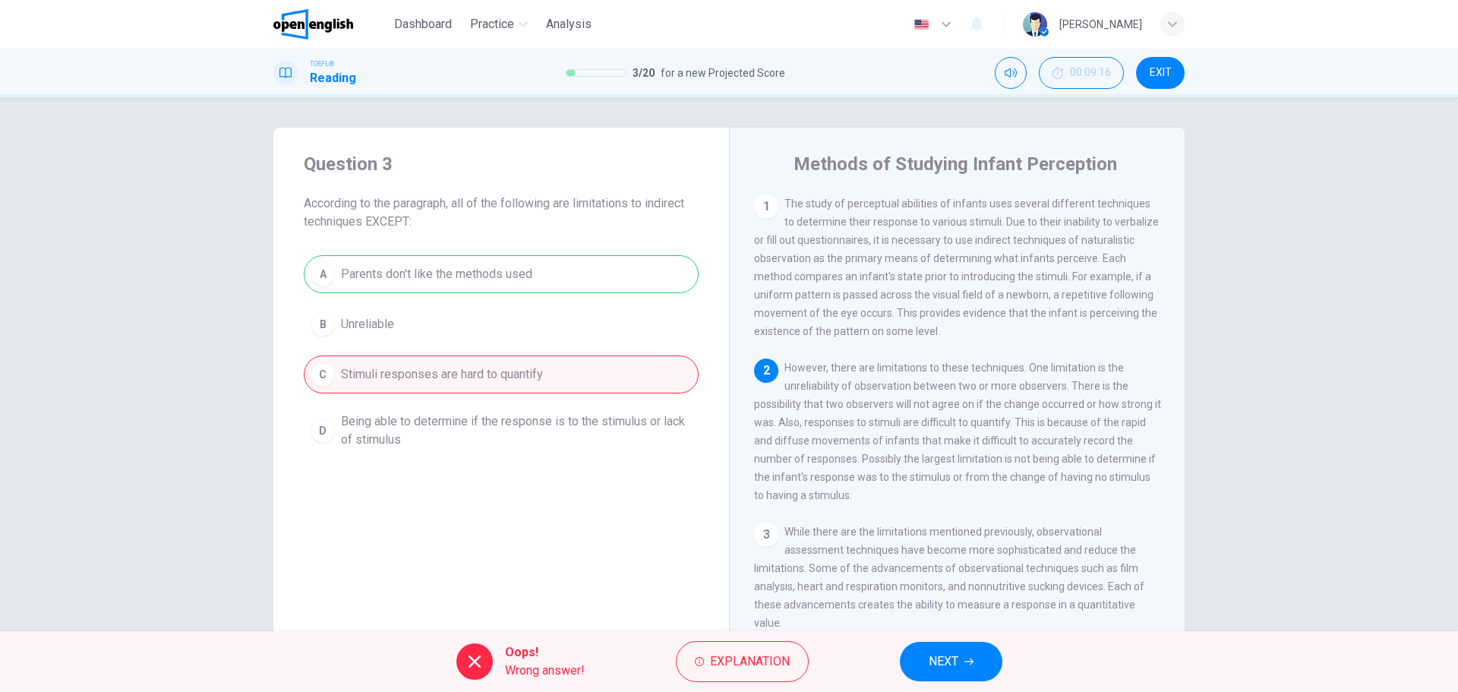
drag, startPoint x: 946, startPoint y: 666, endPoint x: 1070, endPoint y: 670, distance: 123.9
click at [947, 527] on span "NEXT" at bounding box center [944, 661] width 30 height 21
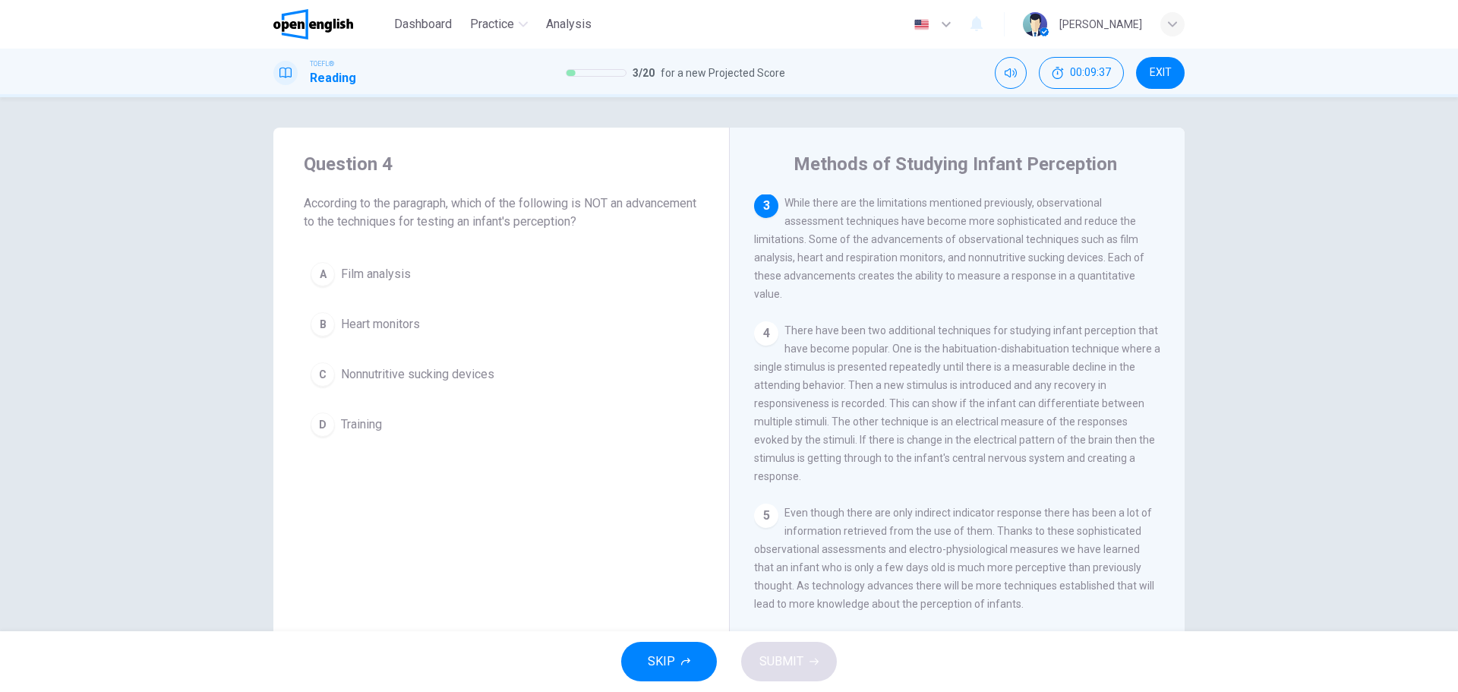
scroll to position [281, 0]
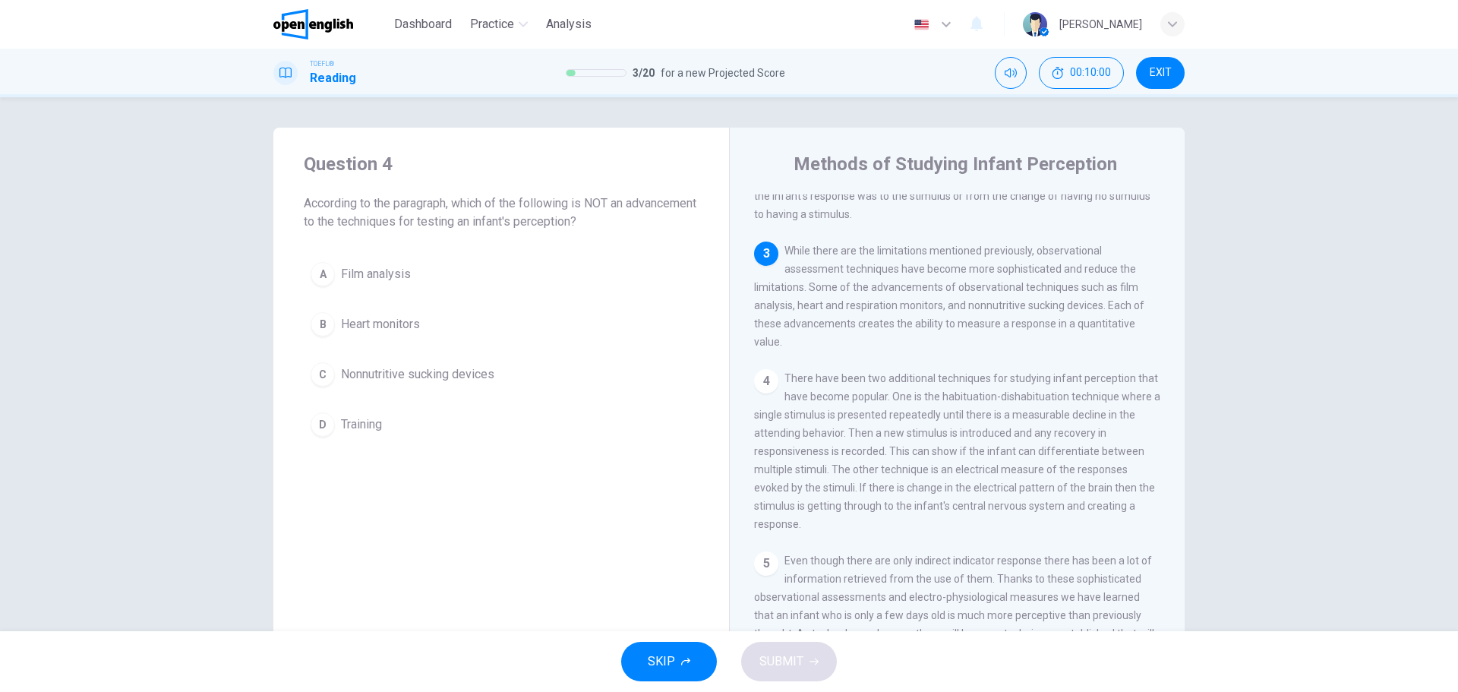
click at [991, 65] on div "TOEFL® Reading 3 / 20 for a new Projected Score 00:10:00 EXIT" at bounding box center [729, 73] width 960 height 32
click at [1003, 68] on button "Mute" at bounding box center [1011, 73] width 32 height 32
click at [1002, 65] on button "Unmute" at bounding box center [1011, 73] width 32 height 32
click at [1159, 73] on span "EXIT" at bounding box center [1161, 73] width 22 height 12
click at [1159, 79] on button "EXIT" at bounding box center [1160, 73] width 49 height 32
